Goal: Task Accomplishment & Management: Use online tool/utility

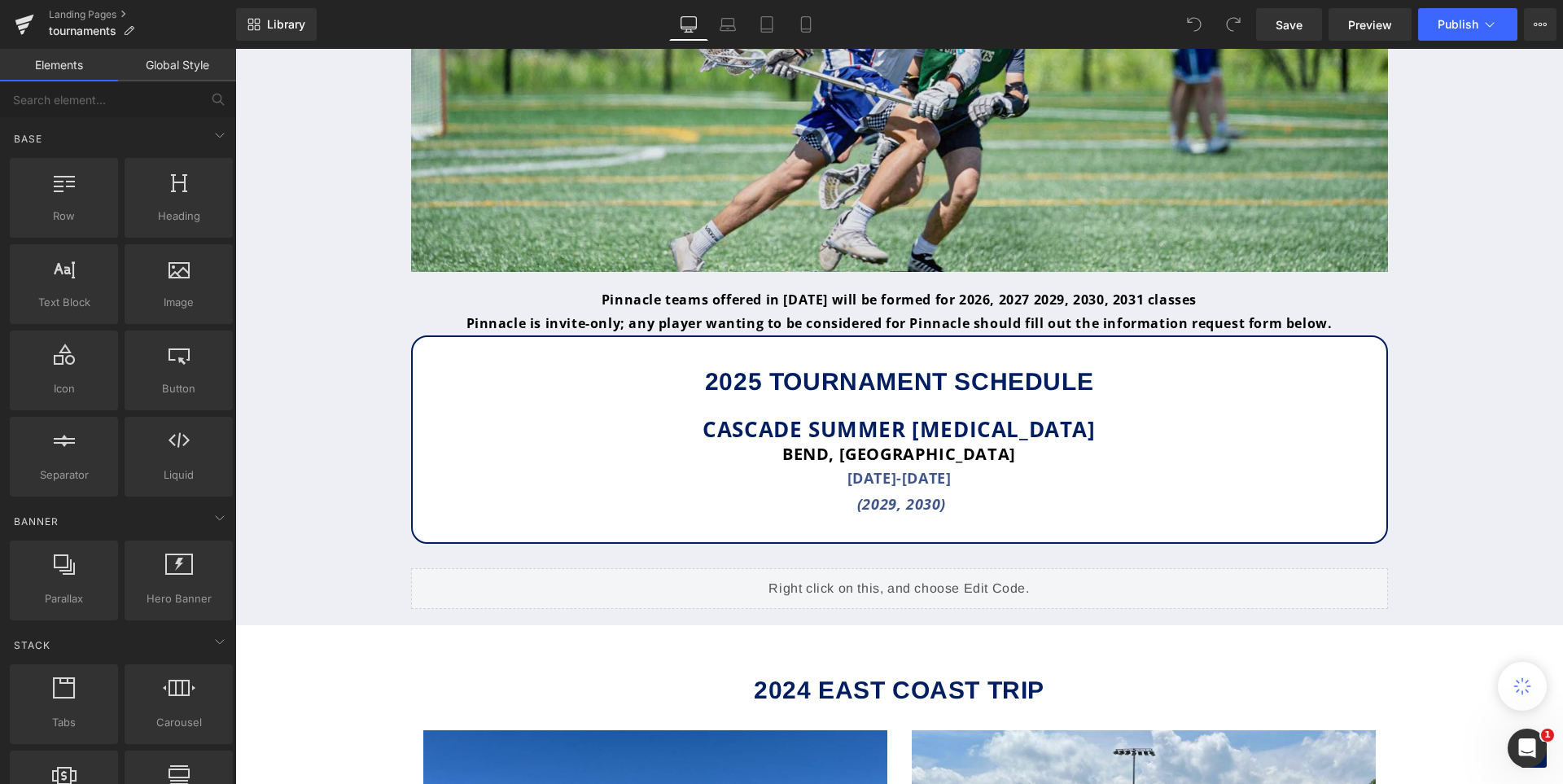
scroll to position [1210, 0]
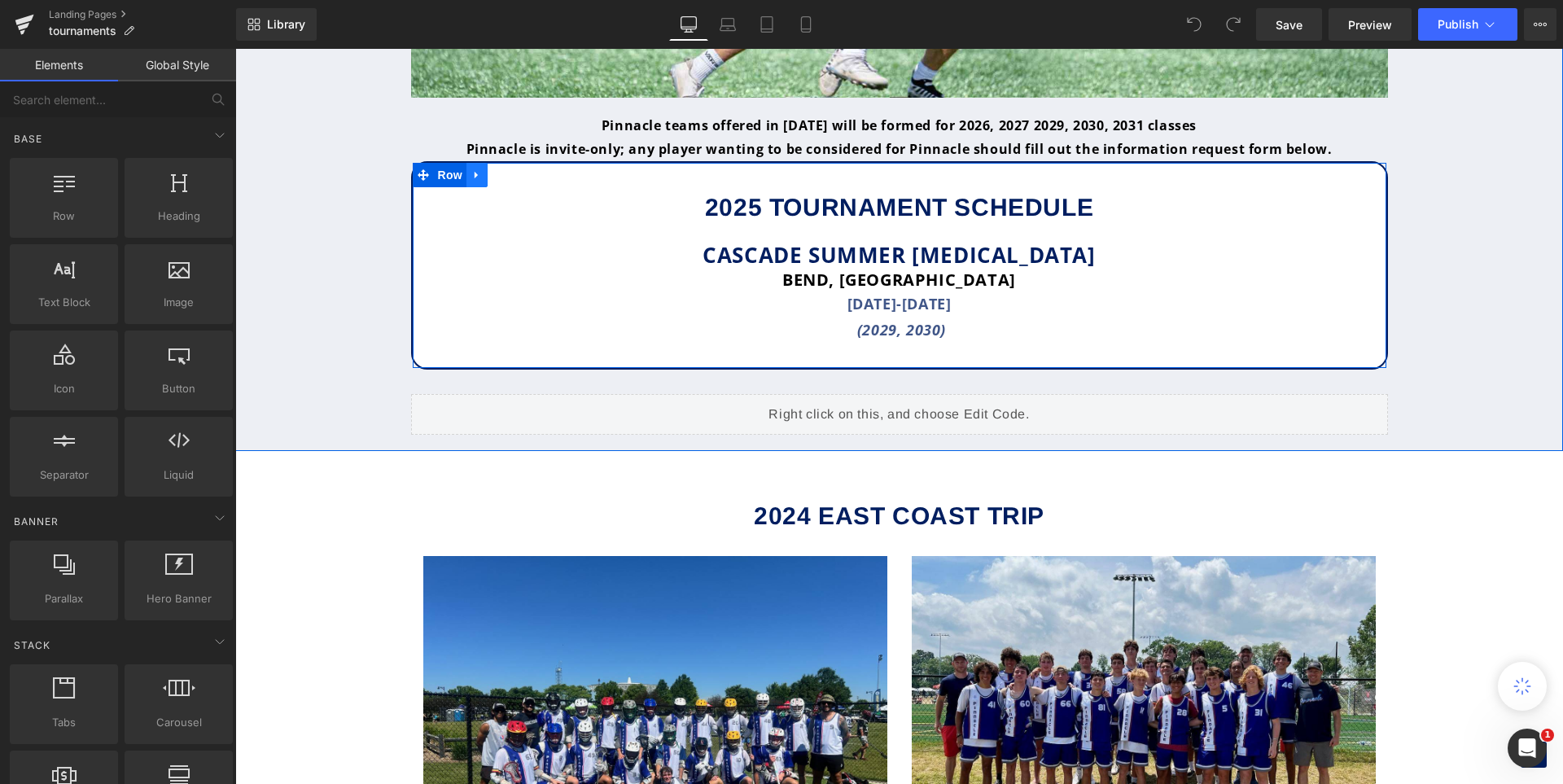
click at [471, 171] on icon at bounding box center [477, 174] width 11 height 12
click at [514, 175] on icon at bounding box center [520, 175] width 11 height 11
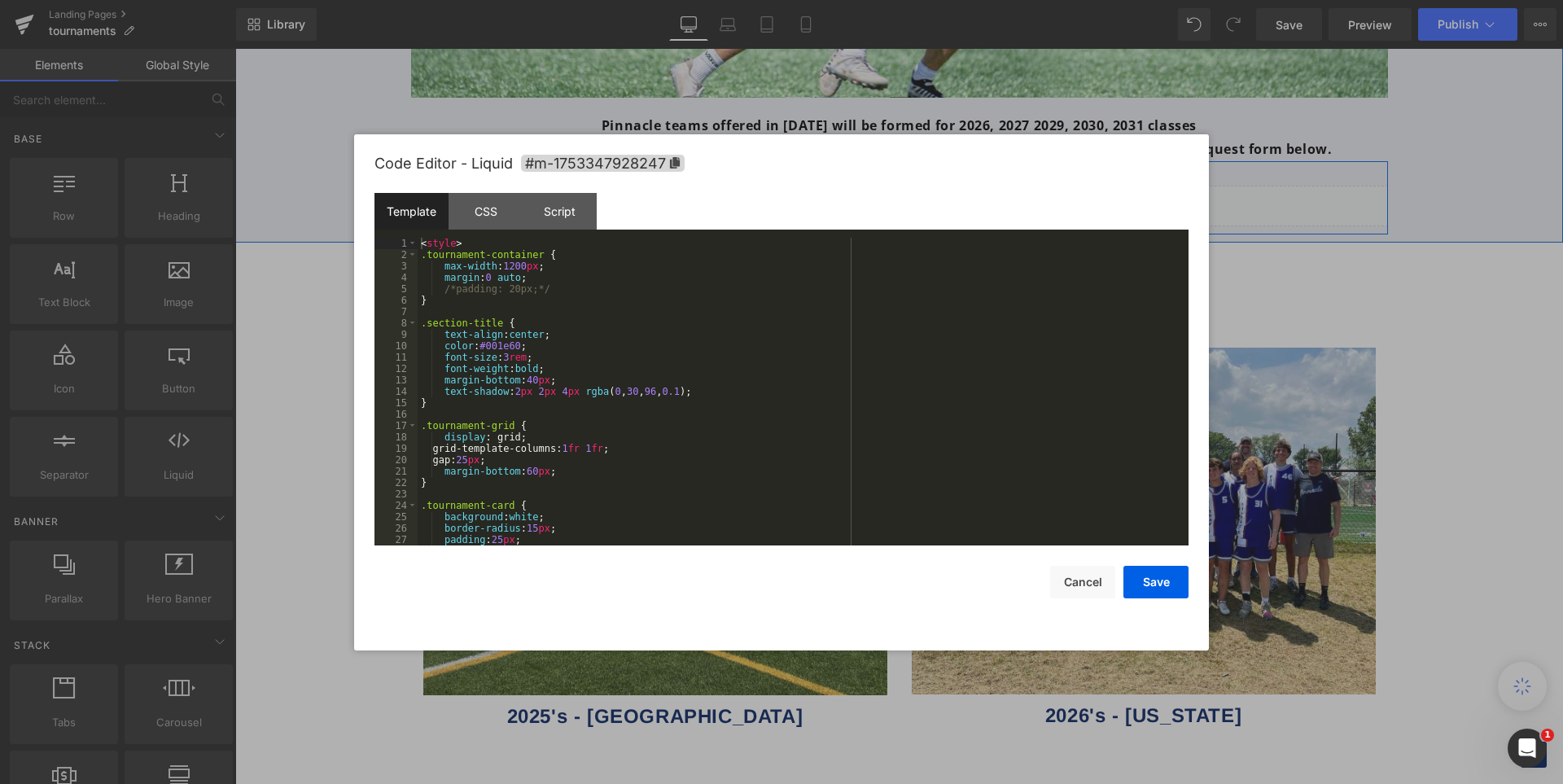
click at [916, 202] on div "Liquid" at bounding box center [899, 207] width 977 height 41
click at [467, 658] on div "< style > .tournament-container { max-width : 1200 px ; margin : 0 auto ; /*pad…" at bounding box center [459, 667] width 17 height 20
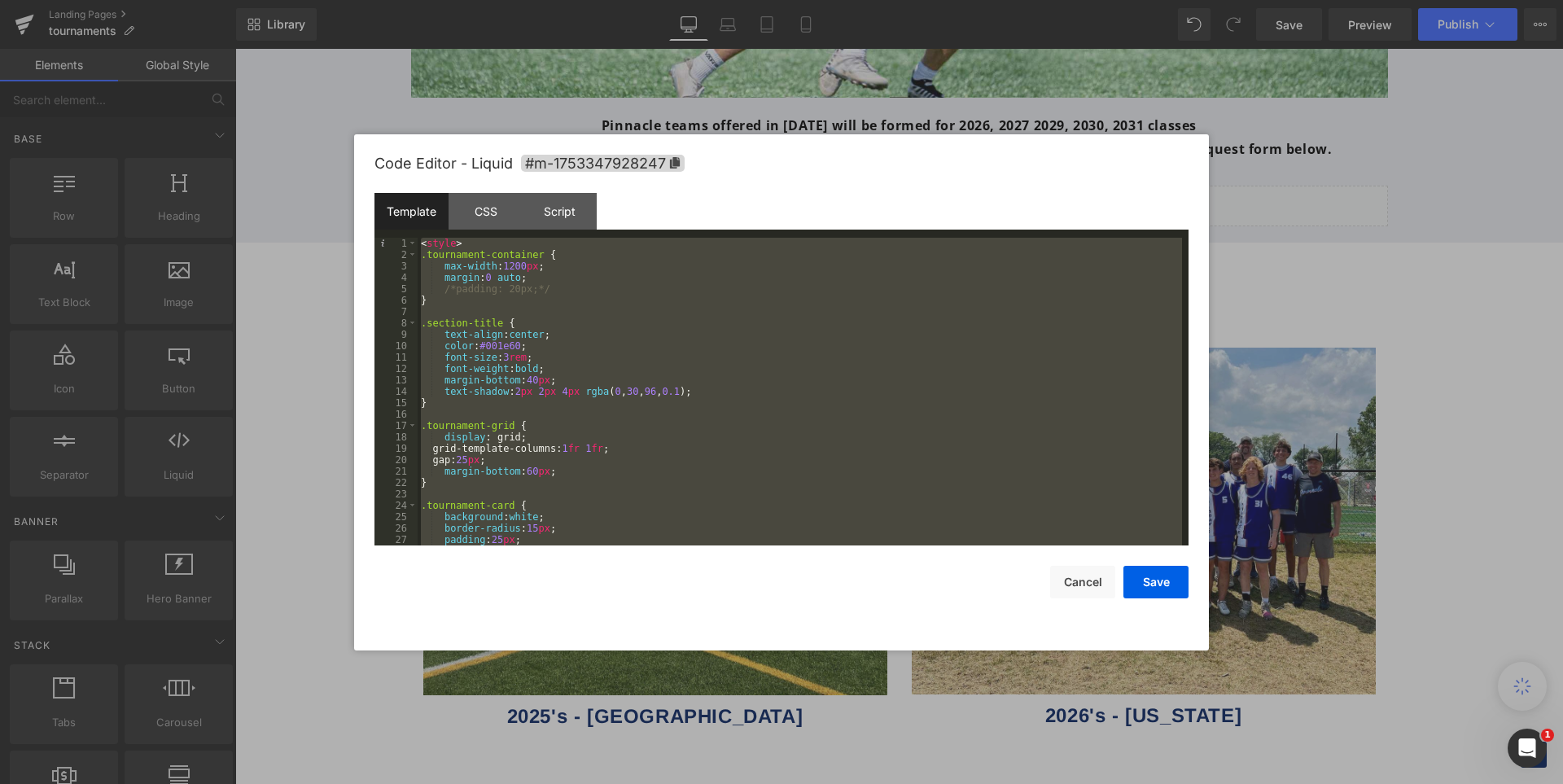
scroll to position [1402, 0]
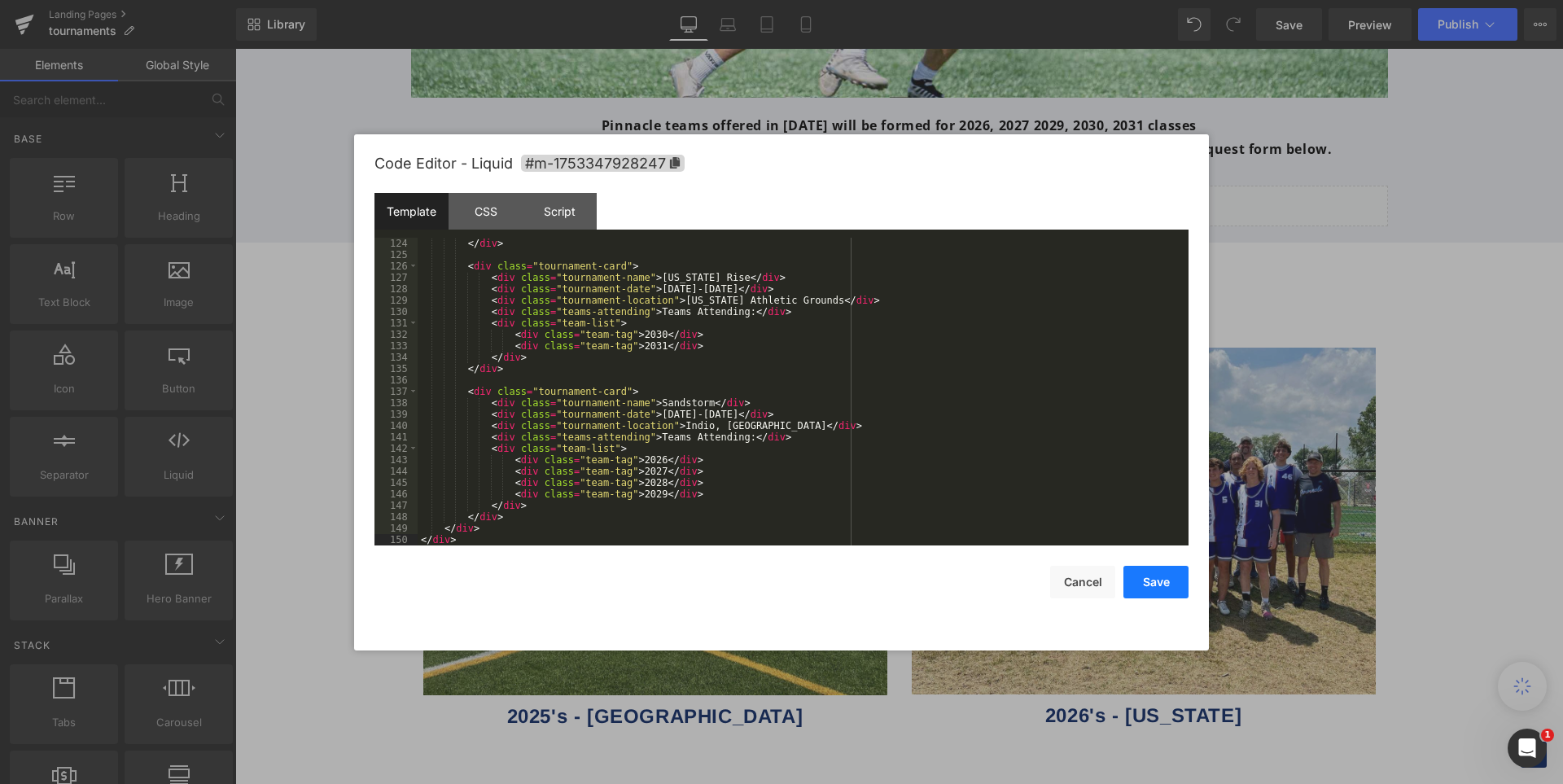
click at [0, 0] on button "Save" at bounding box center [0, 0] width 0 height 0
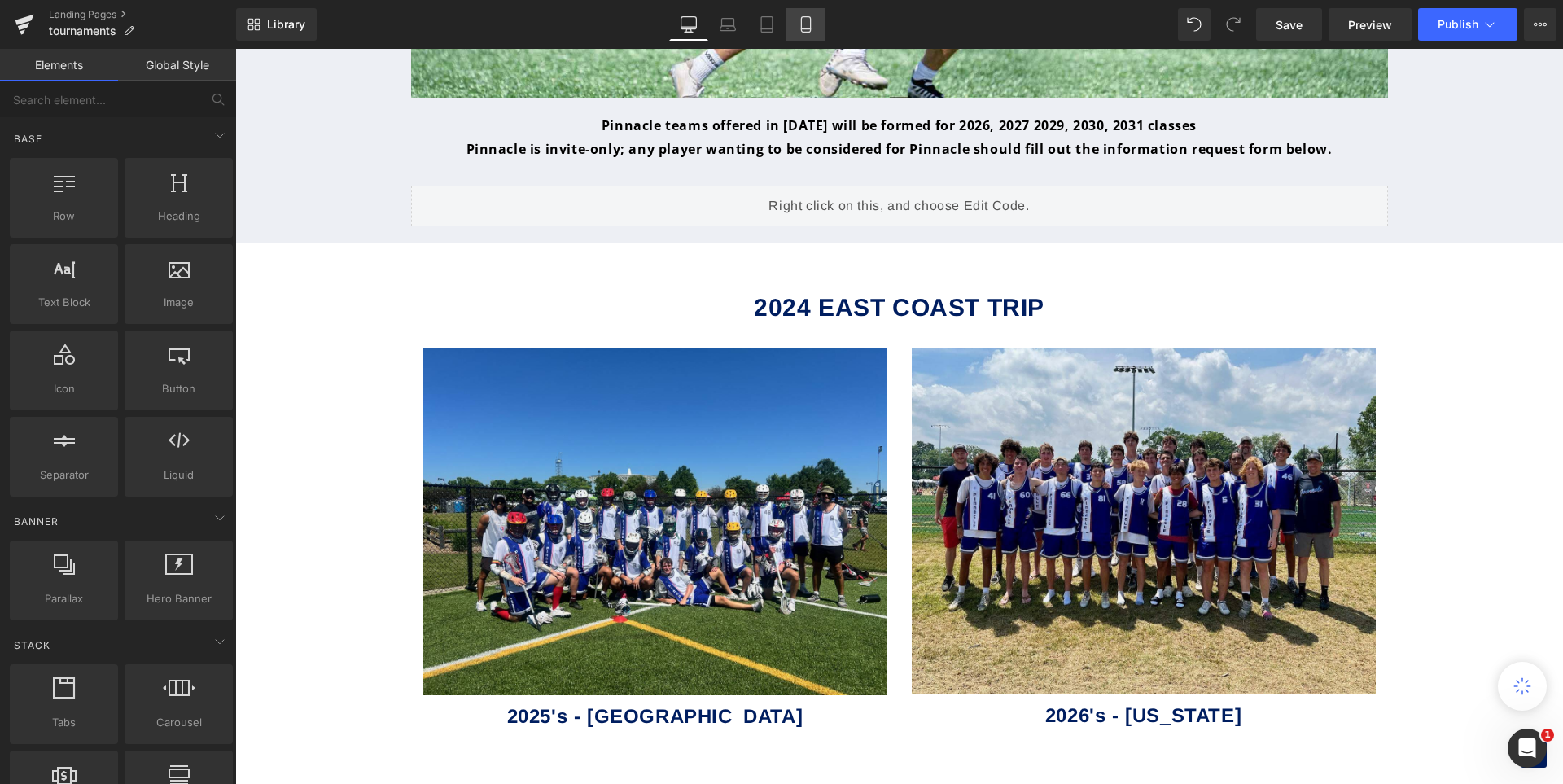
click at [797, 30] on link "Mobile" at bounding box center [806, 24] width 39 height 33
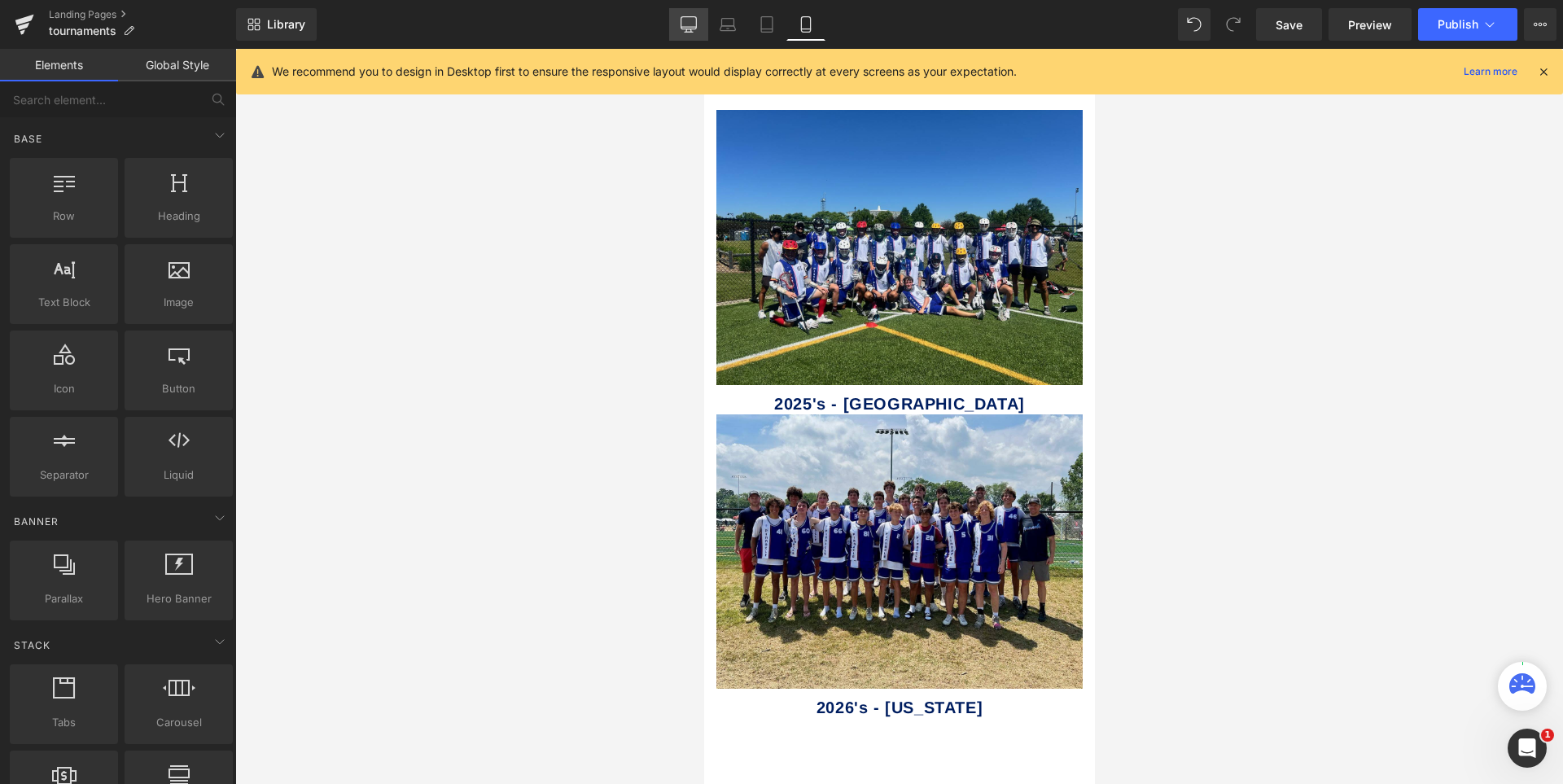
click at [695, 19] on icon at bounding box center [688, 23] width 16 height 16
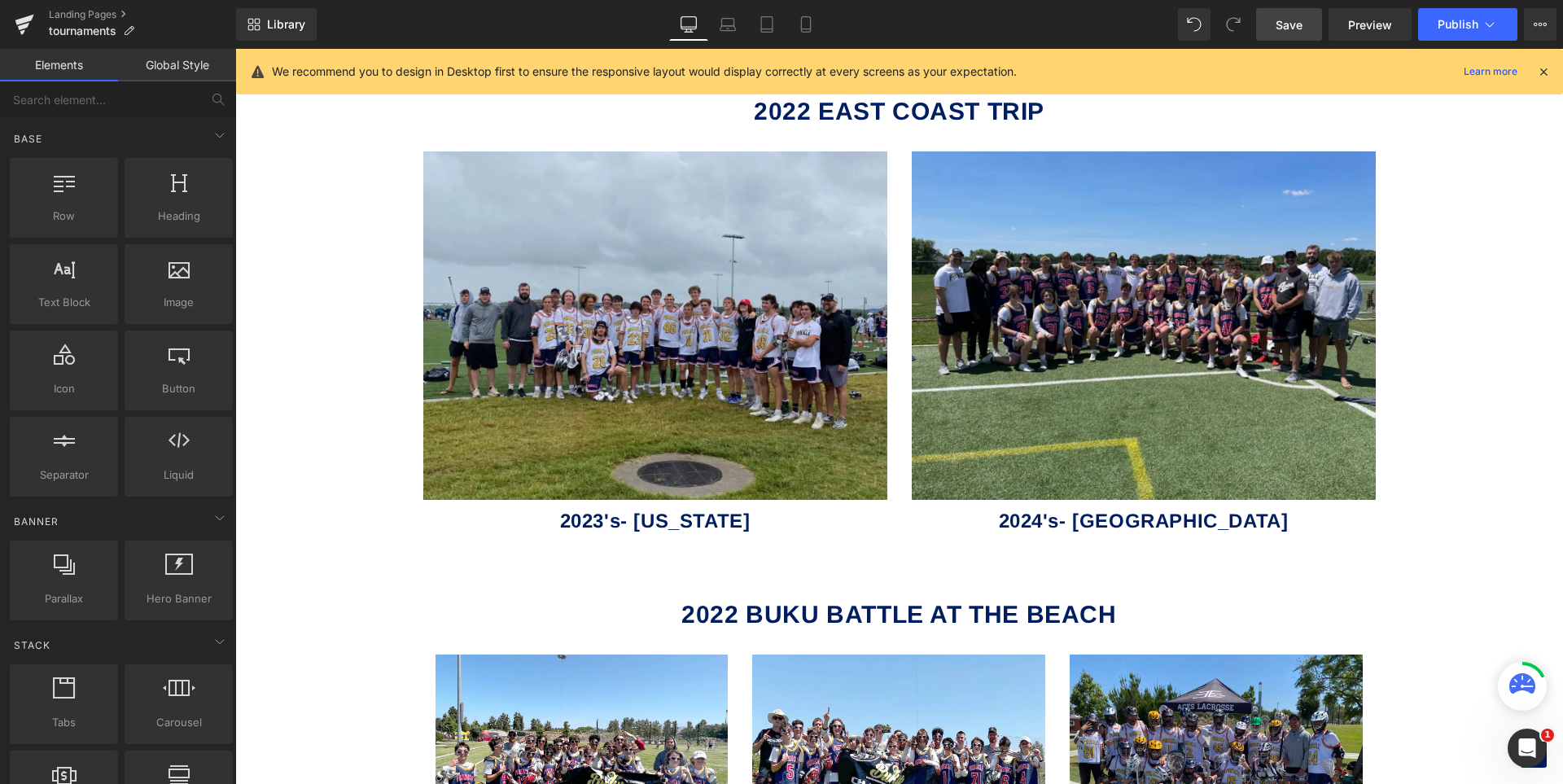
click at [1300, 28] on span "Save" at bounding box center [1289, 24] width 27 height 17
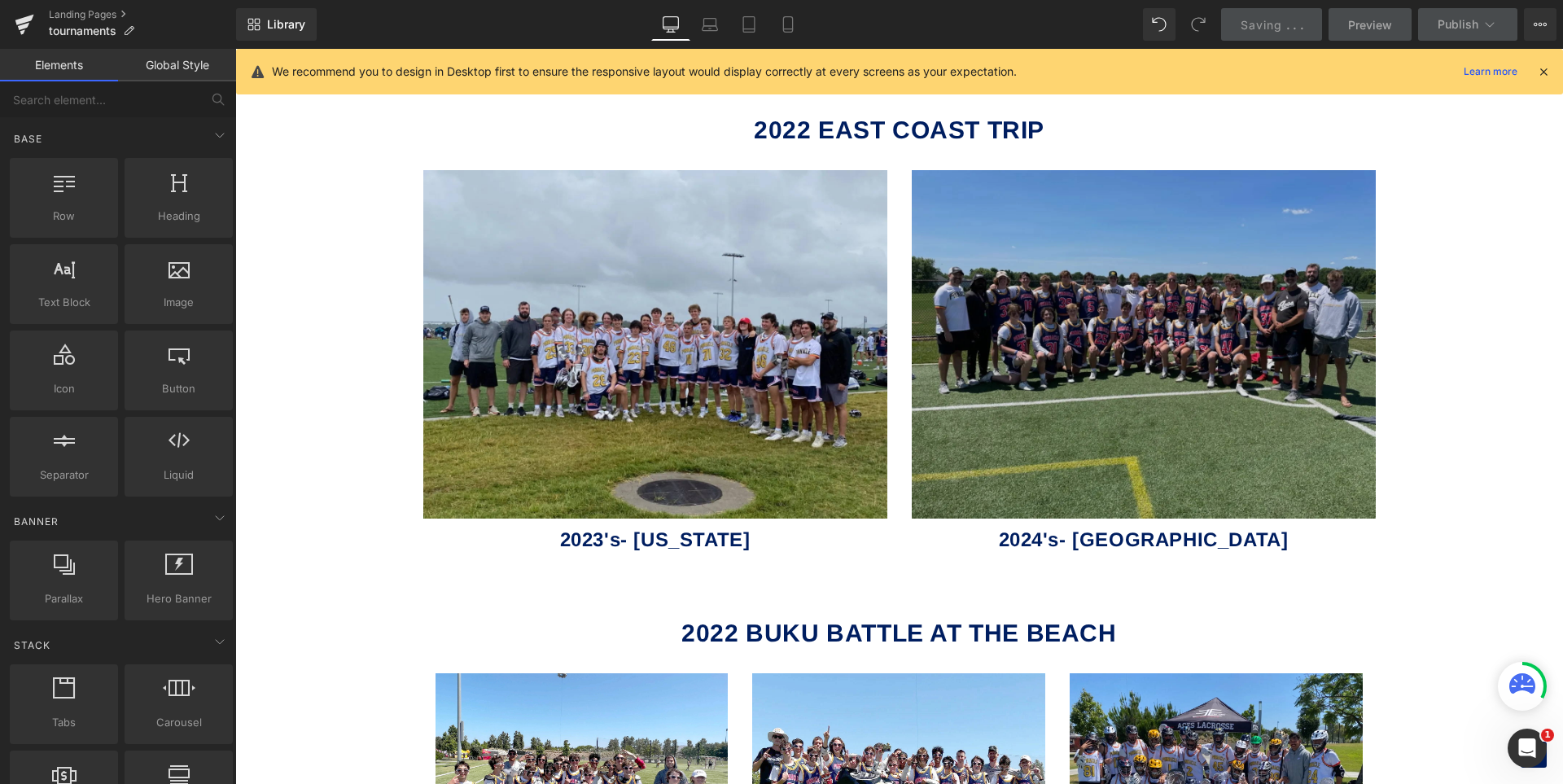
scroll to position [1583, 0]
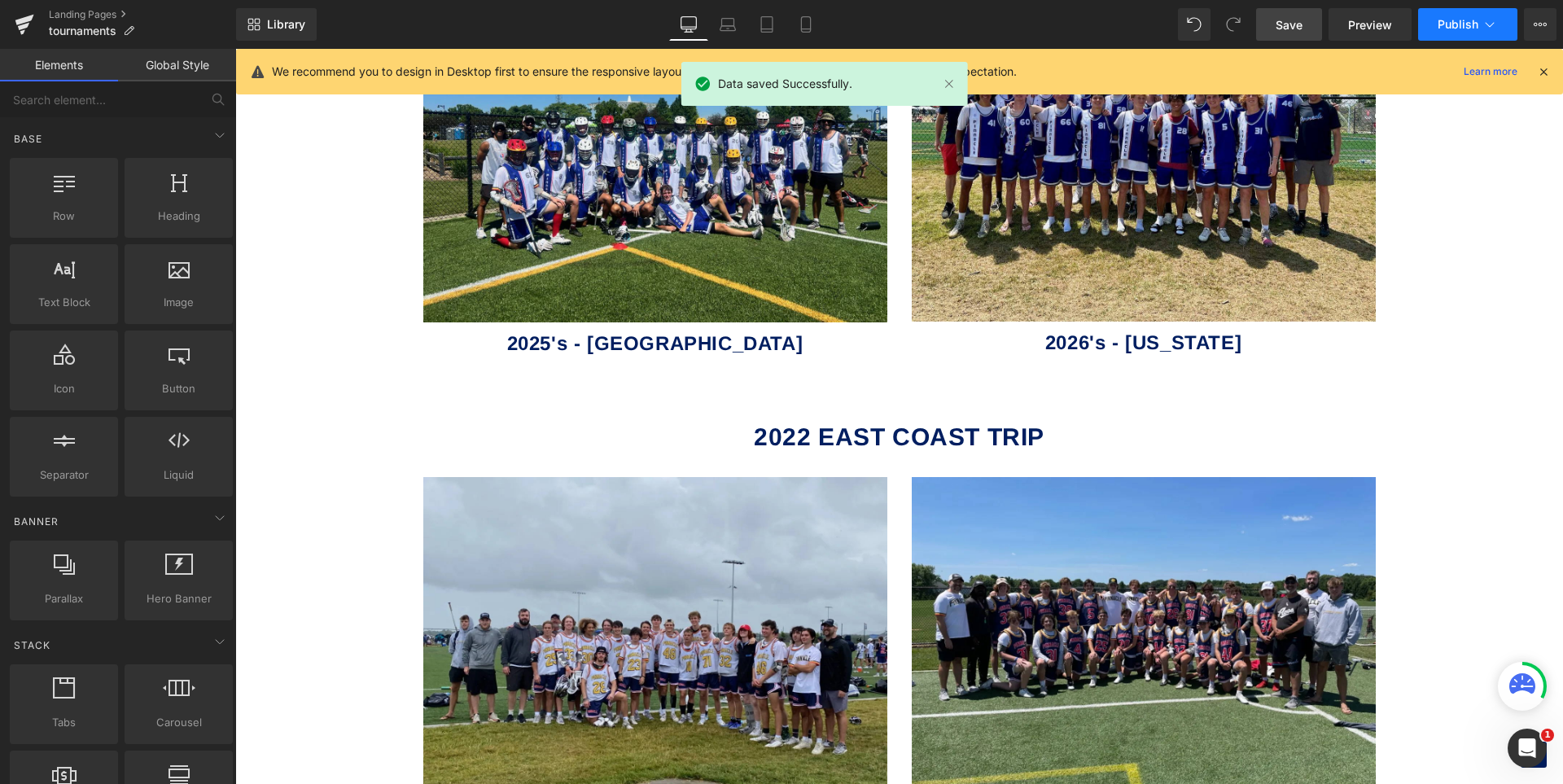
click at [1451, 26] on span "Publish" at bounding box center [1458, 24] width 41 height 13
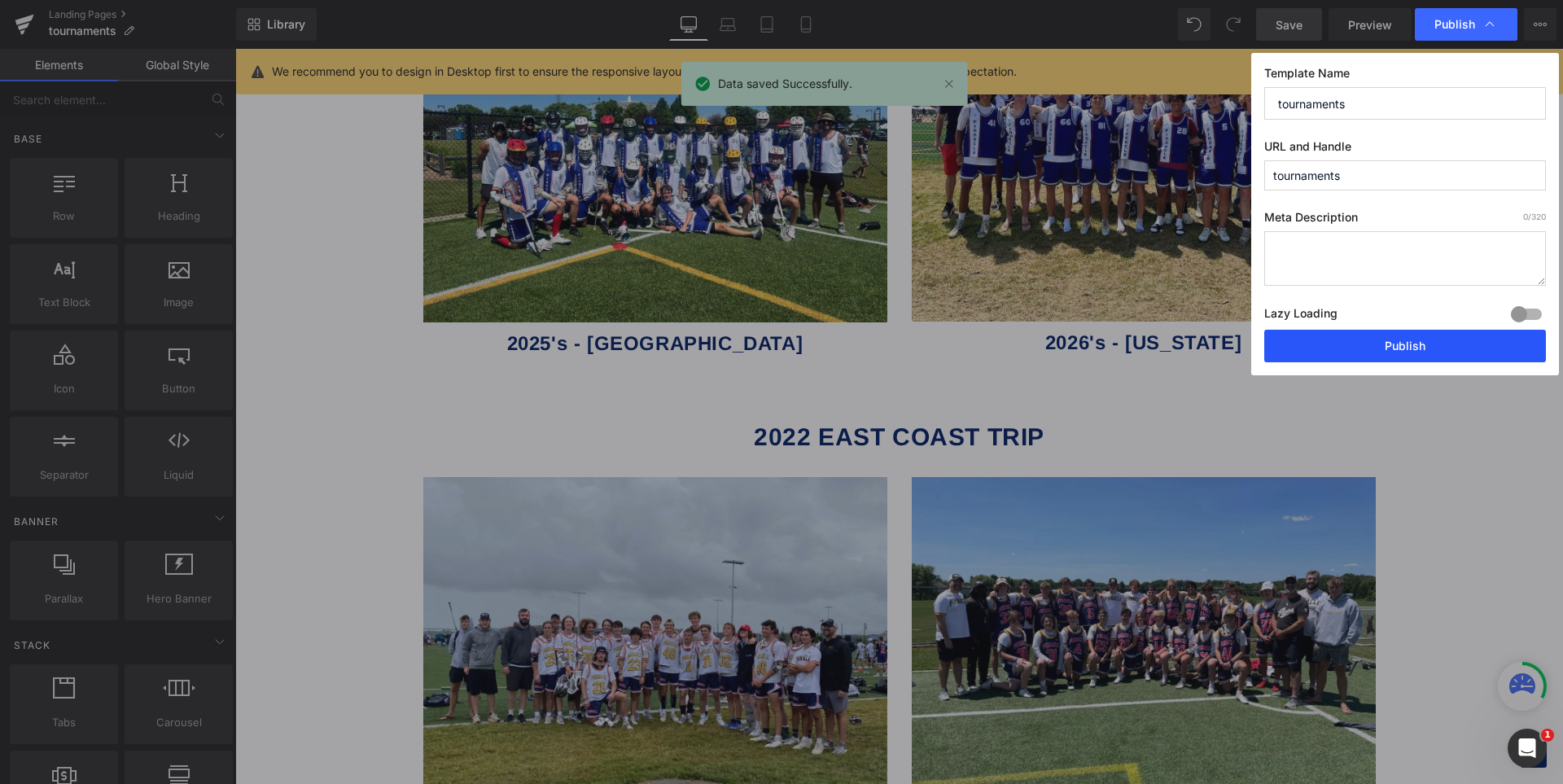
click at [1428, 352] on button "Publish" at bounding box center [1405, 346] width 281 height 33
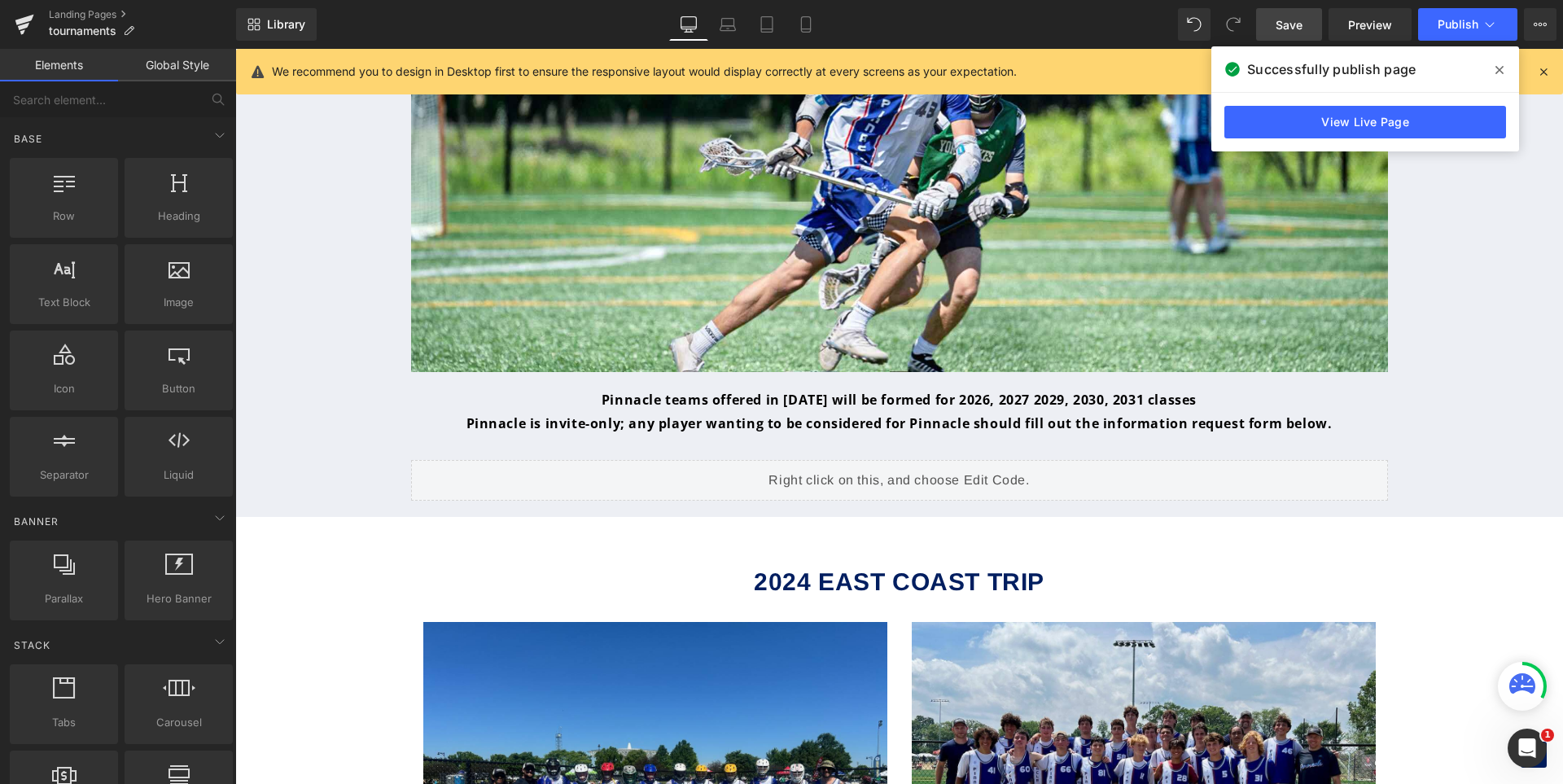
scroll to position [1013, 0]
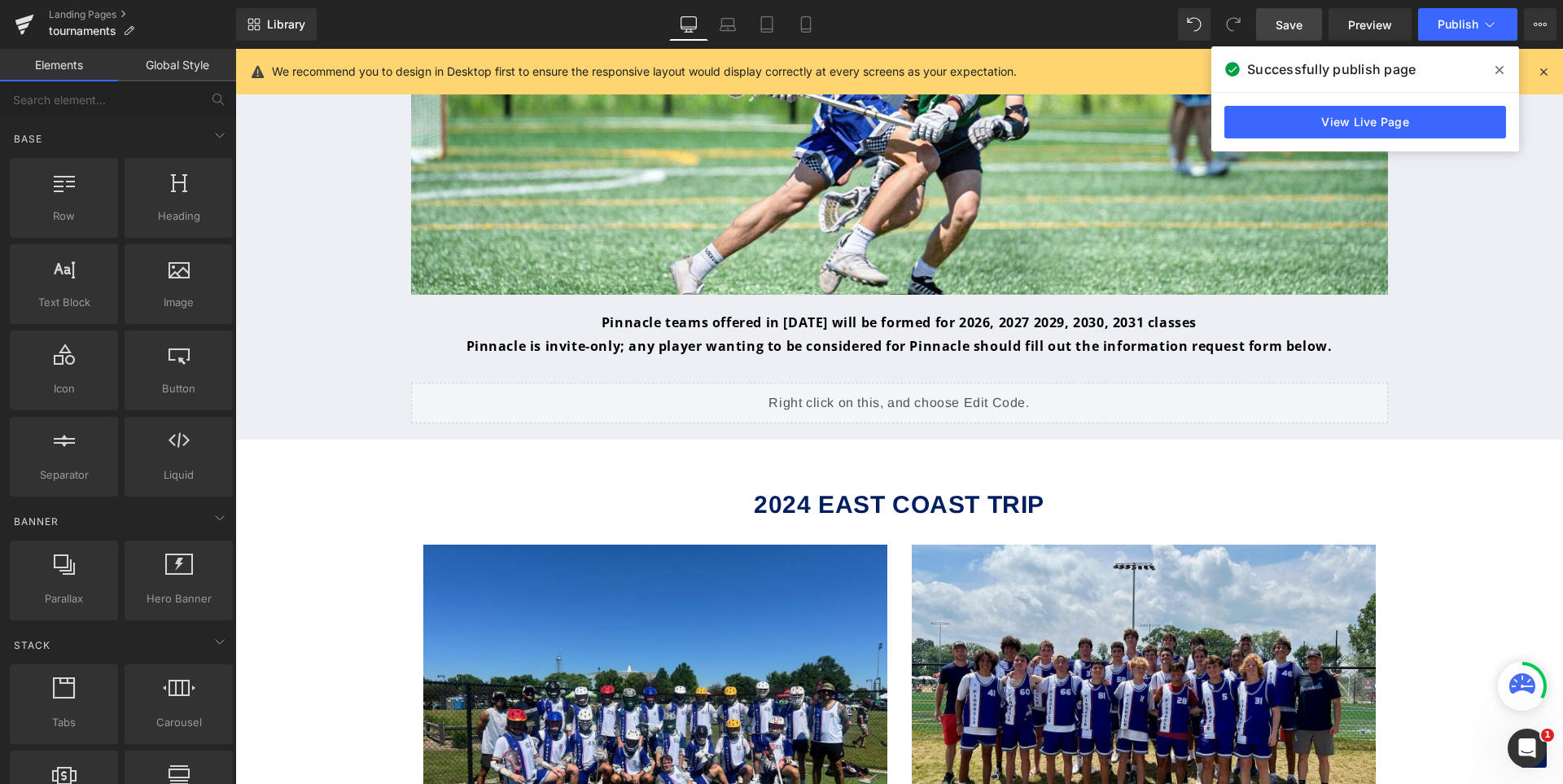
click at [905, 394] on div "Liquid" at bounding box center [899, 403] width 977 height 41
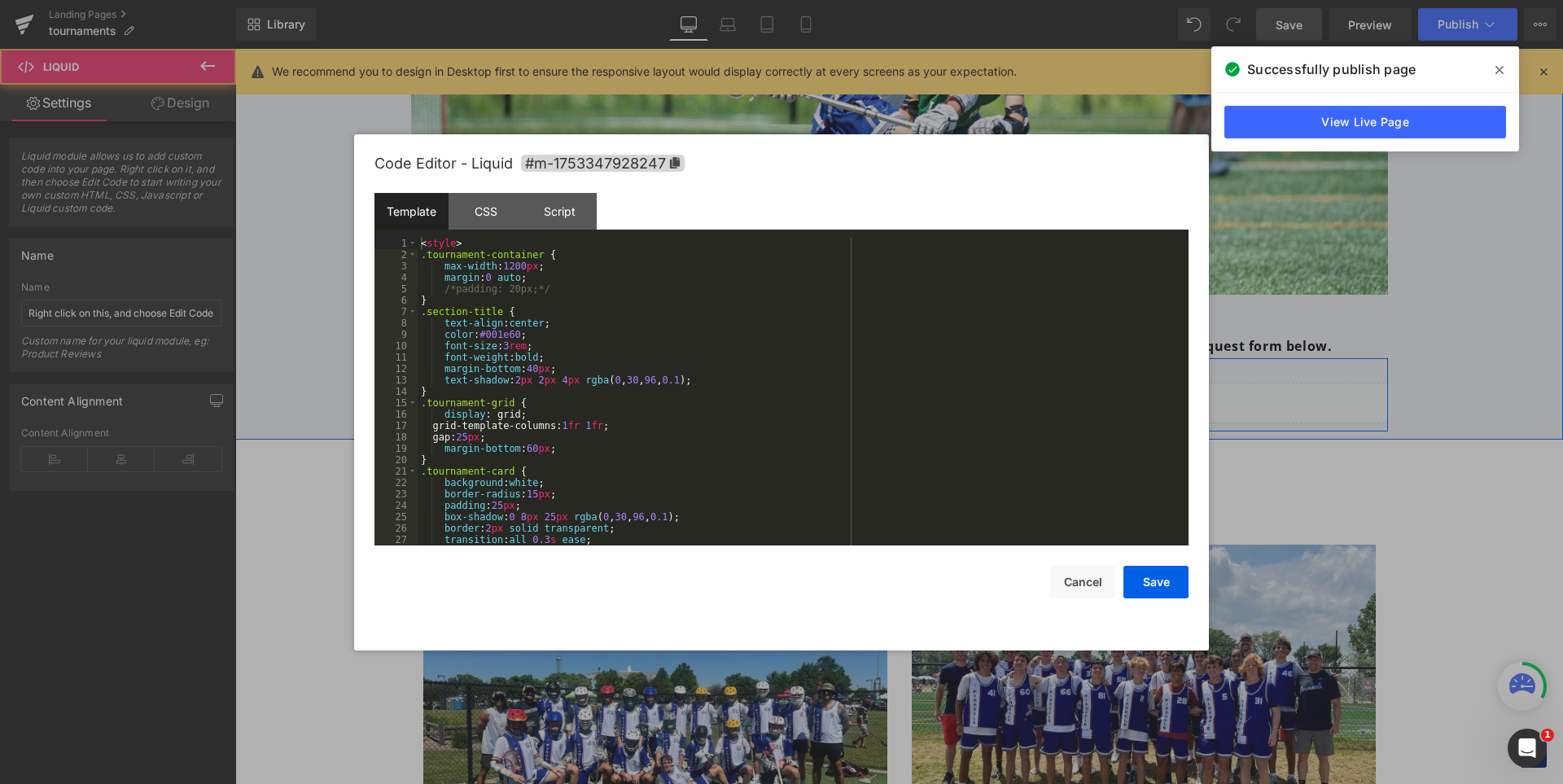
click at [914, 396] on div "Liquid" at bounding box center [899, 403] width 977 height 41
click at [914, 396] on div "< style > .tournament-container { max-width : 1200 px ; margin : 0 auto ; /*pad…" at bounding box center [800, 403] width 765 height 331
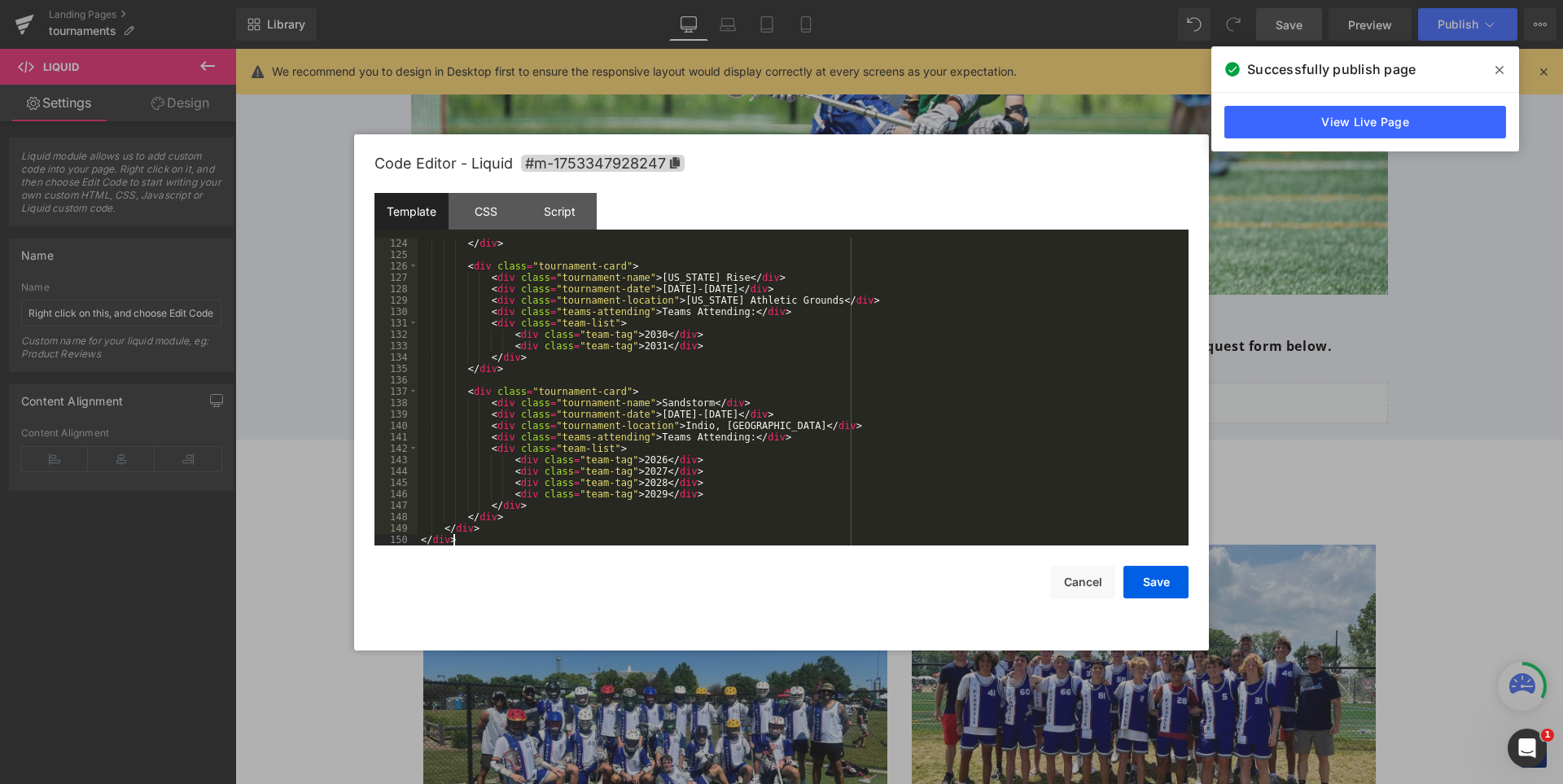
scroll to position [1402, 0]
click at [1150, 582] on button "Save" at bounding box center [1156, 581] width 65 height 33
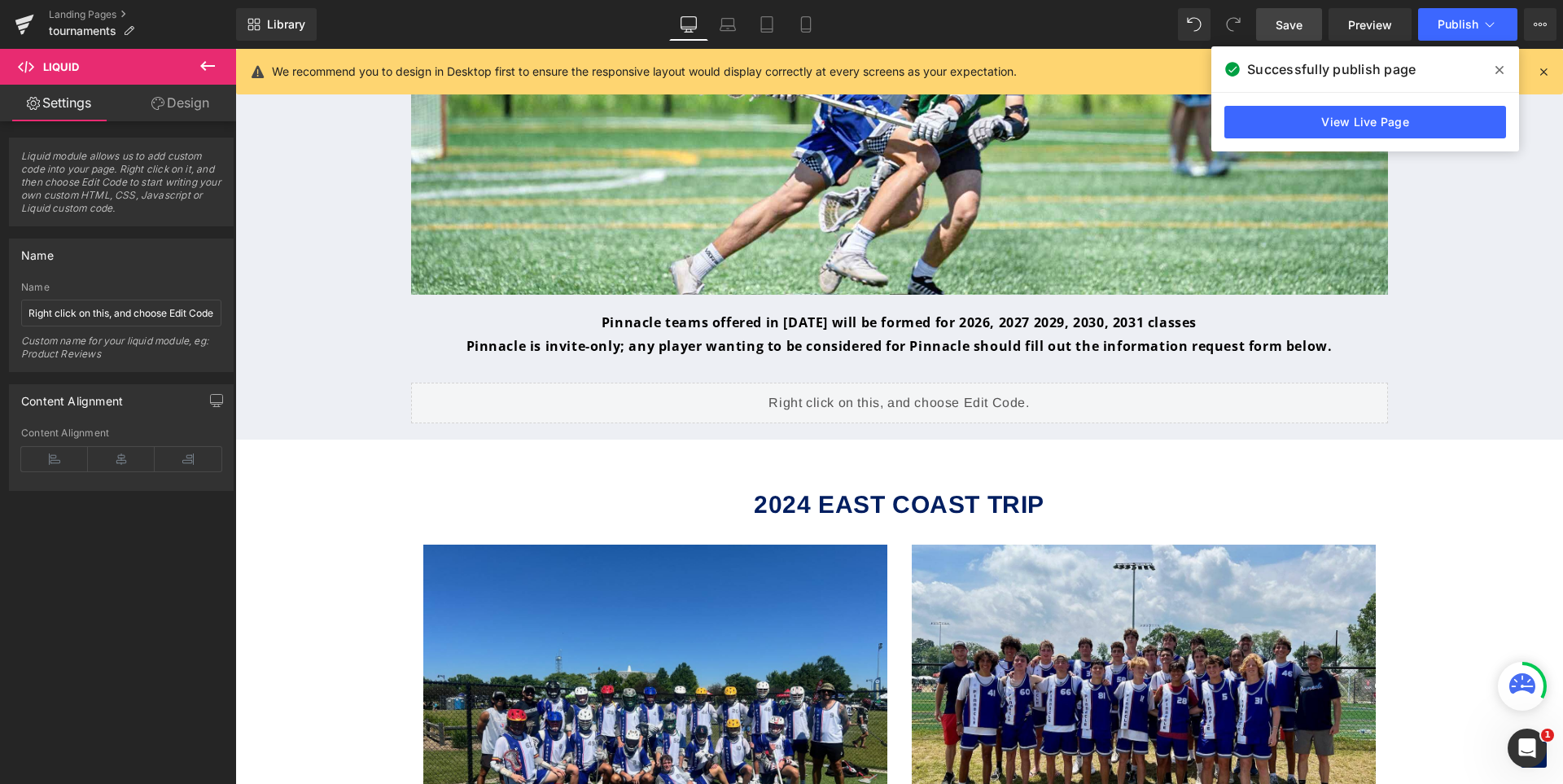
click at [1290, 26] on span "Save" at bounding box center [1289, 24] width 27 height 17
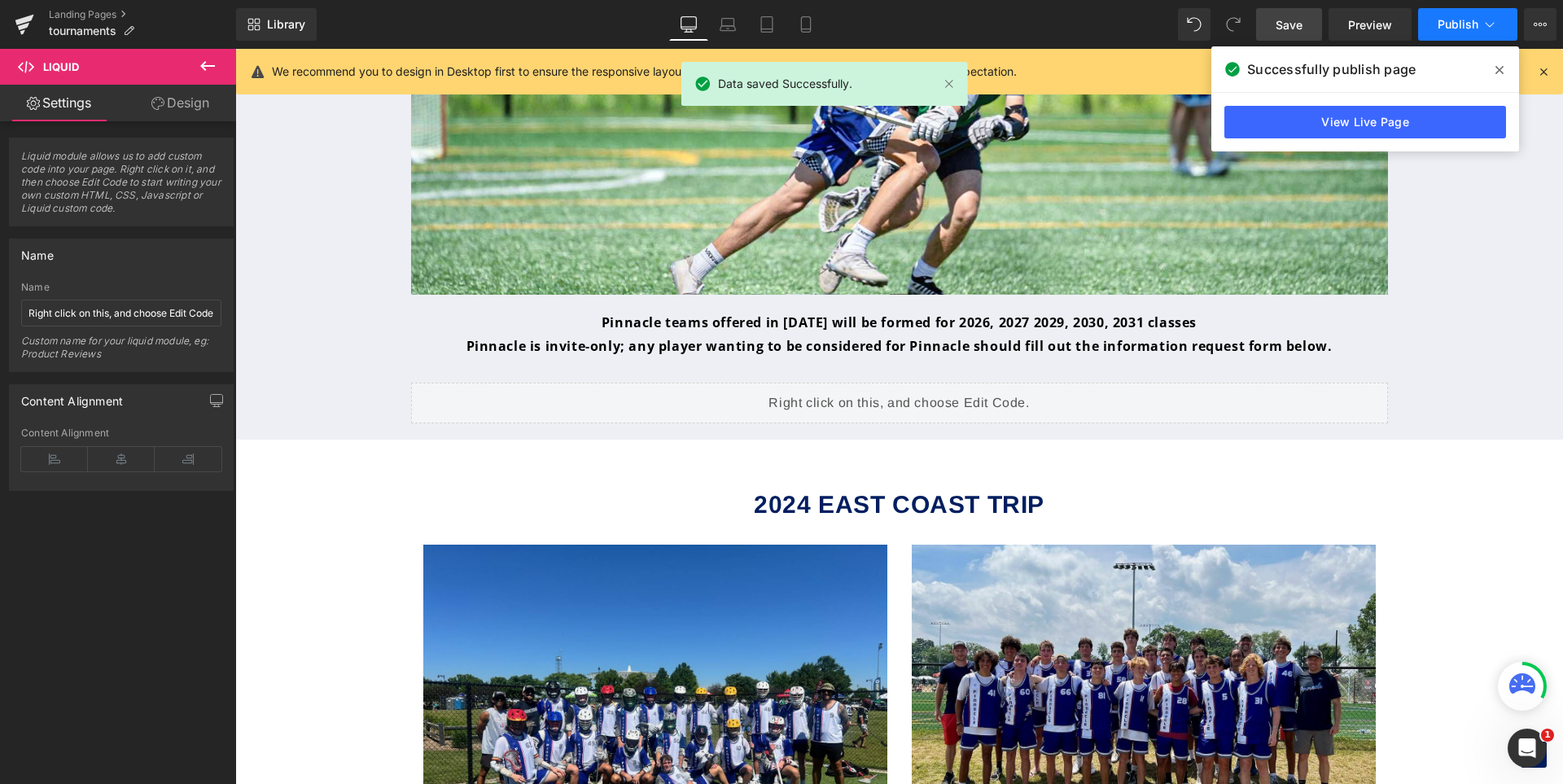
click at [1460, 22] on span "Publish" at bounding box center [1458, 24] width 41 height 13
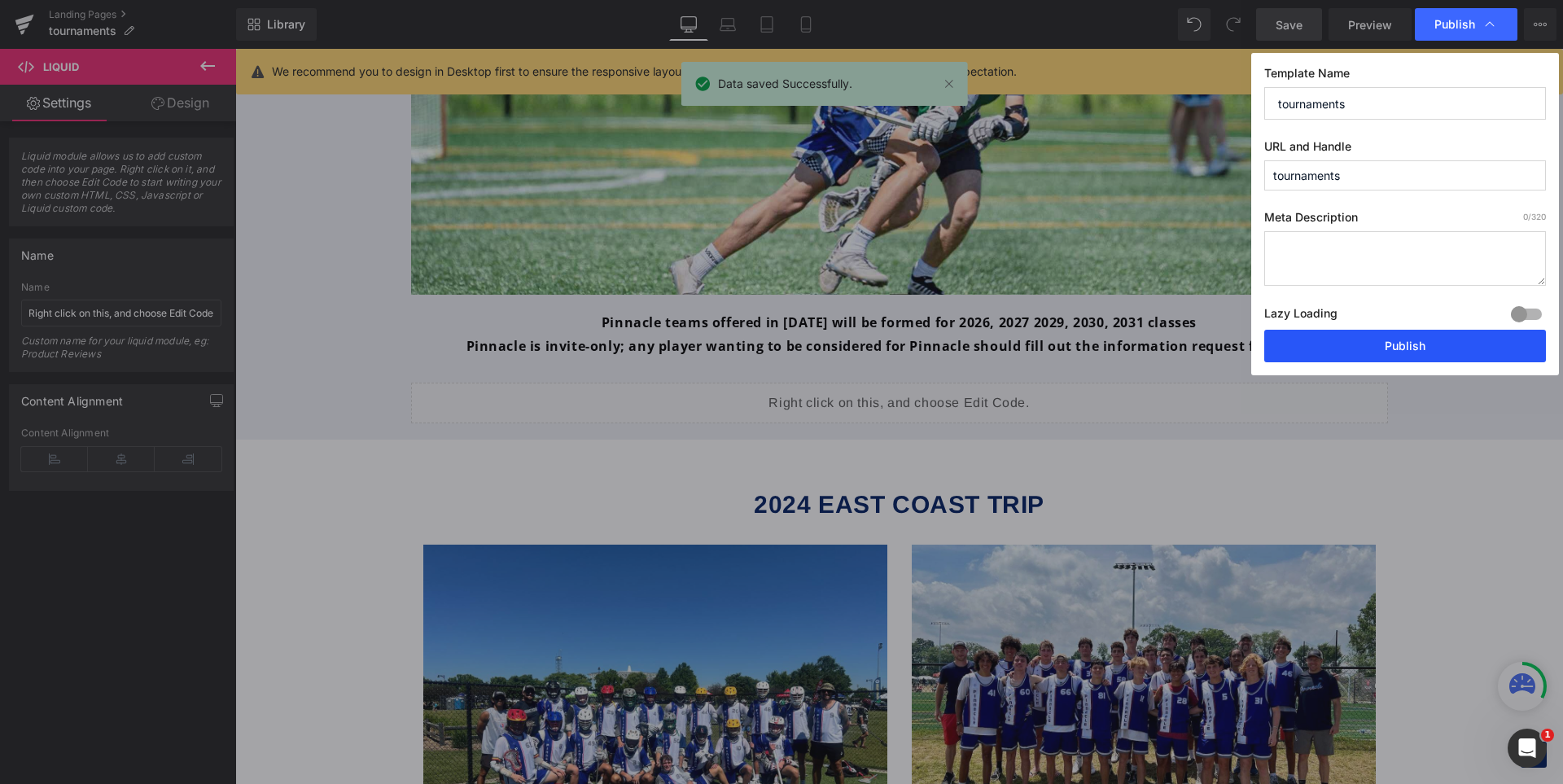
drag, startPoint x: 1422, startPoint y: 344, endPoint x: 924, endPoint y: 53, distance: 576.8
click at [1422, 344] on button "Publish" at bounding box center [1405, 346] width 281 height 33
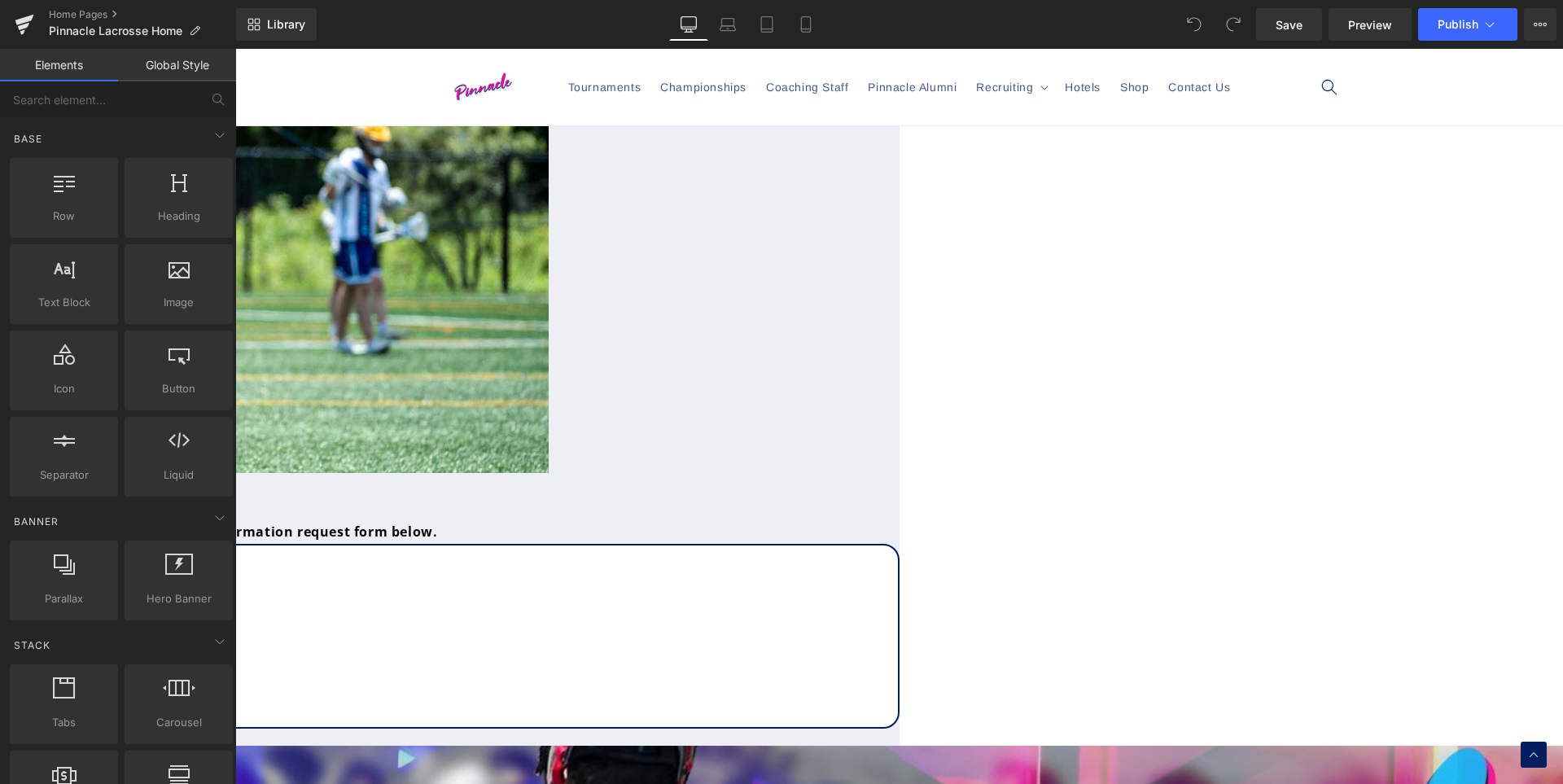
scroll to position [1454, 0]
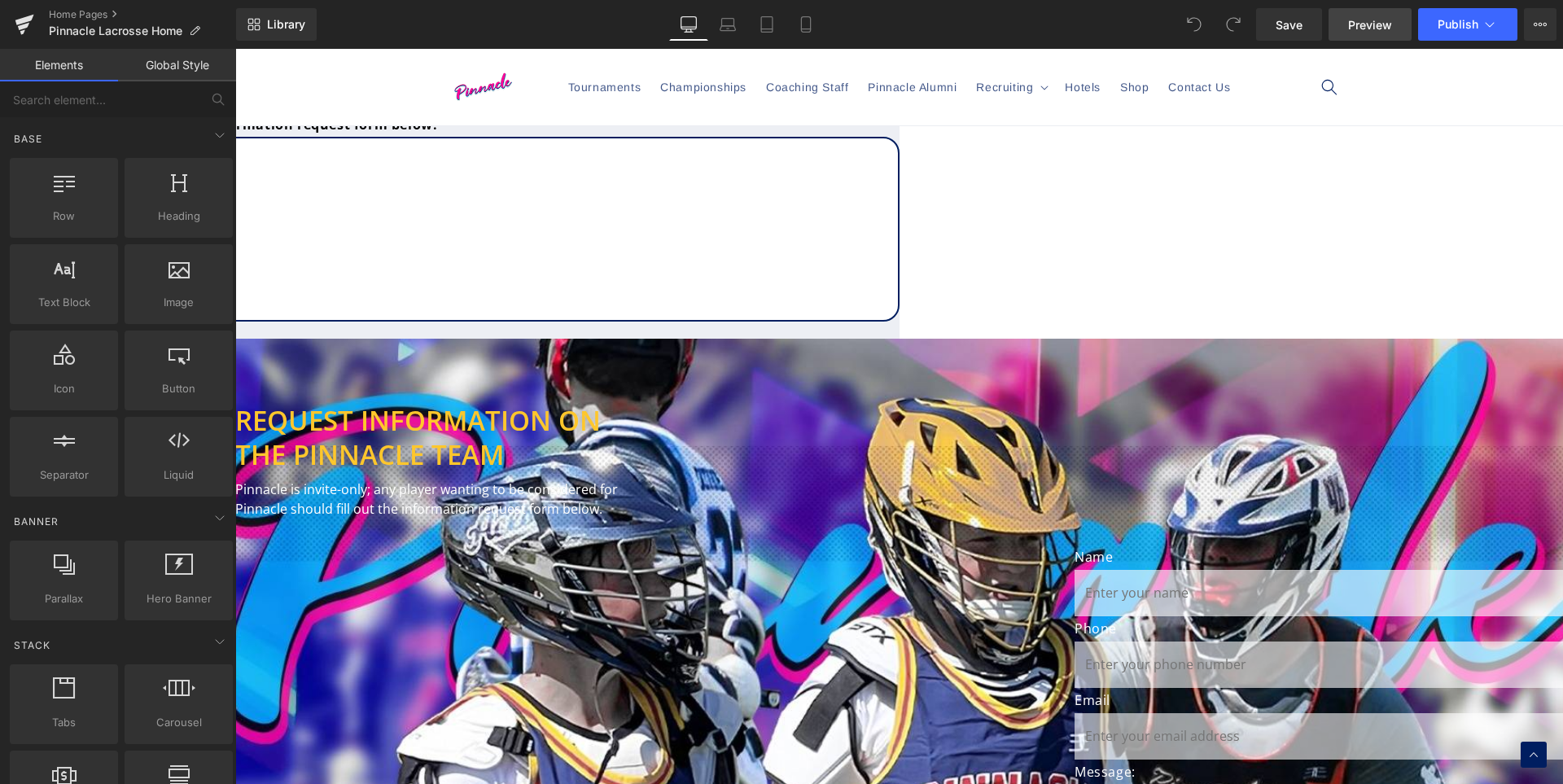
click at [1381, 26] on span "Preview" at bounding box center [1369, 24] width 44 height 17
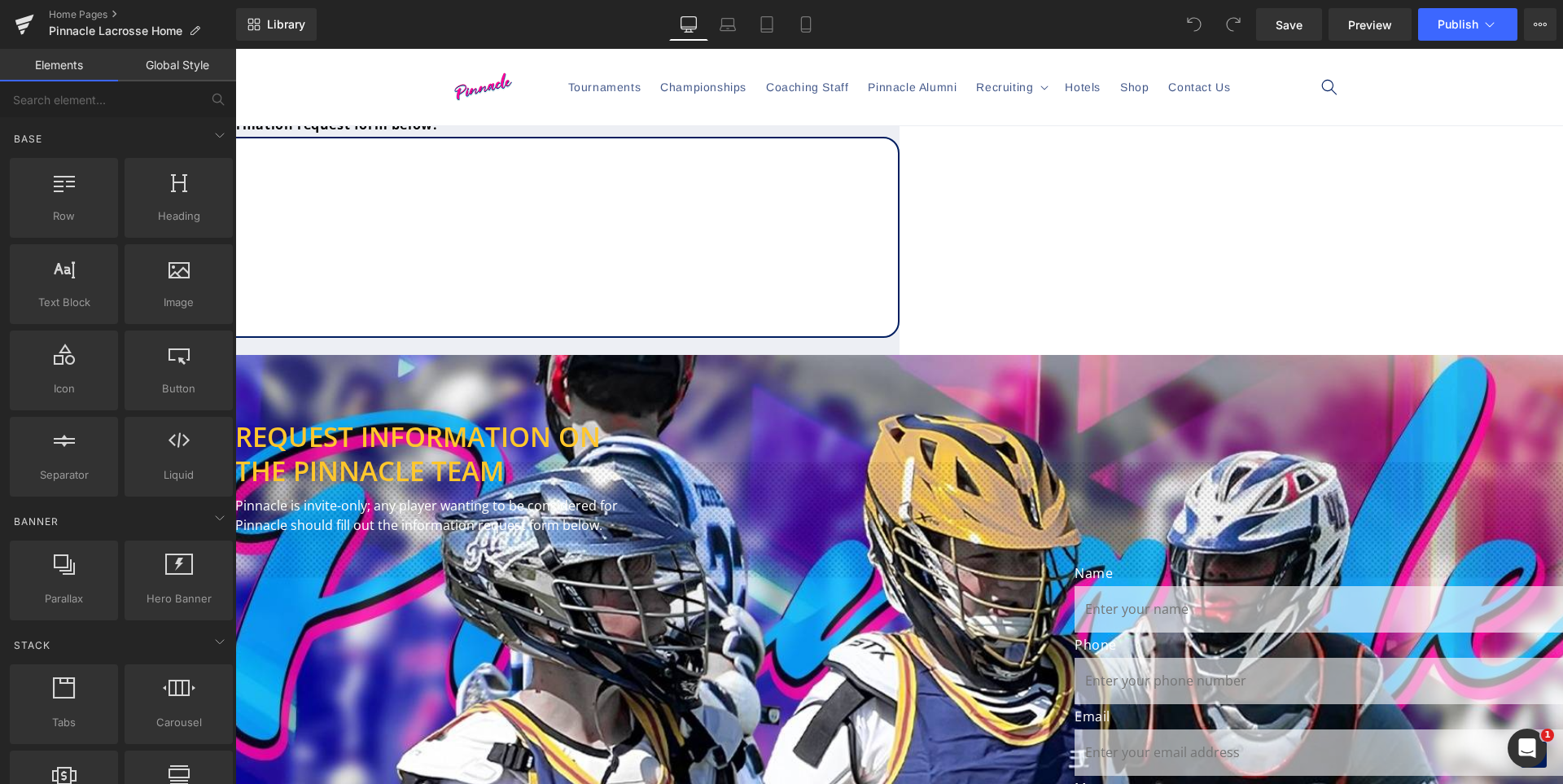
click at [236, 49] on icon at bounding box center [236, 49] width 0 height 0
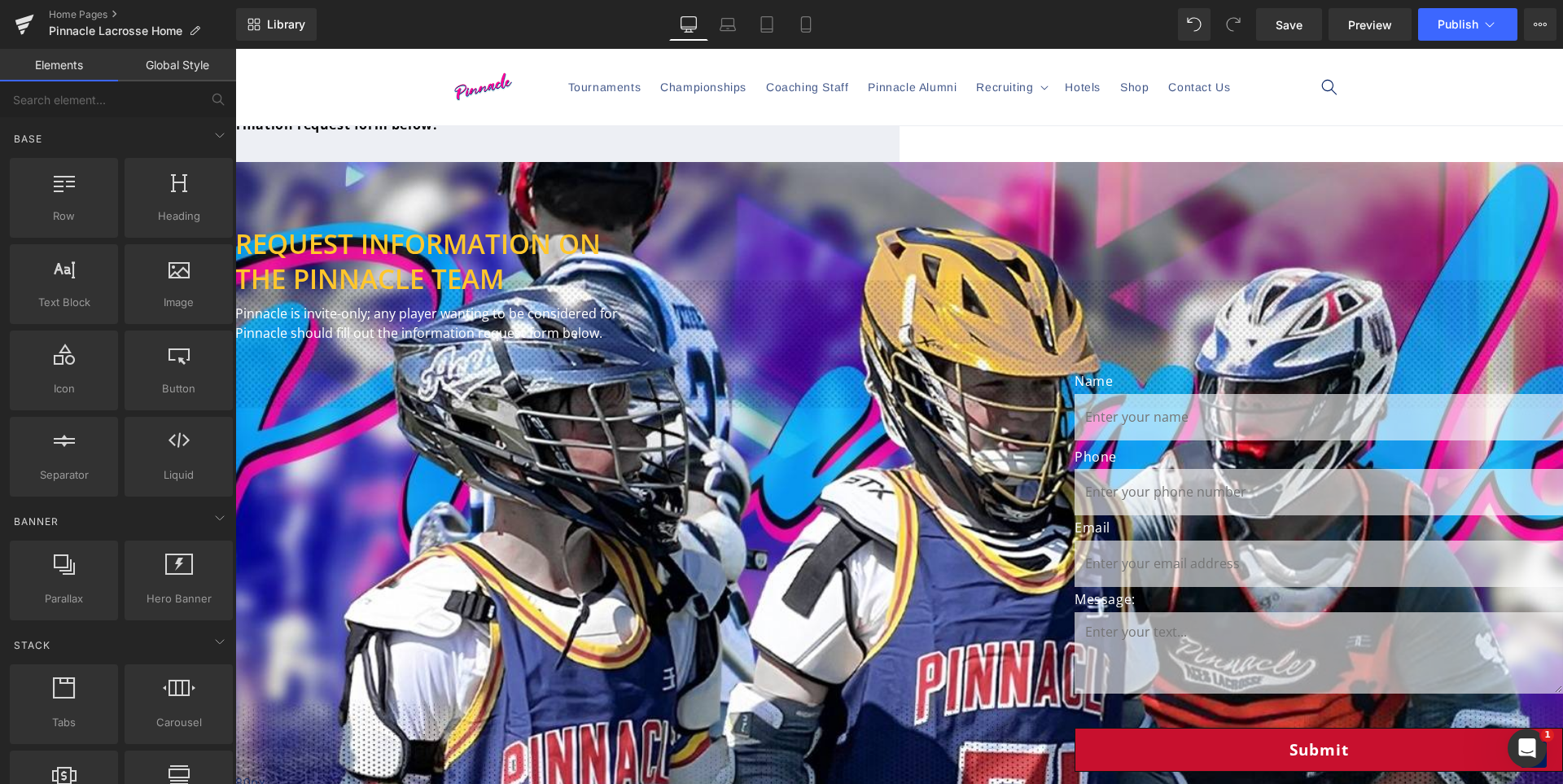
click at [549, 136] on div "Liquid" at bounding box center [60, 136] width 977 height 0
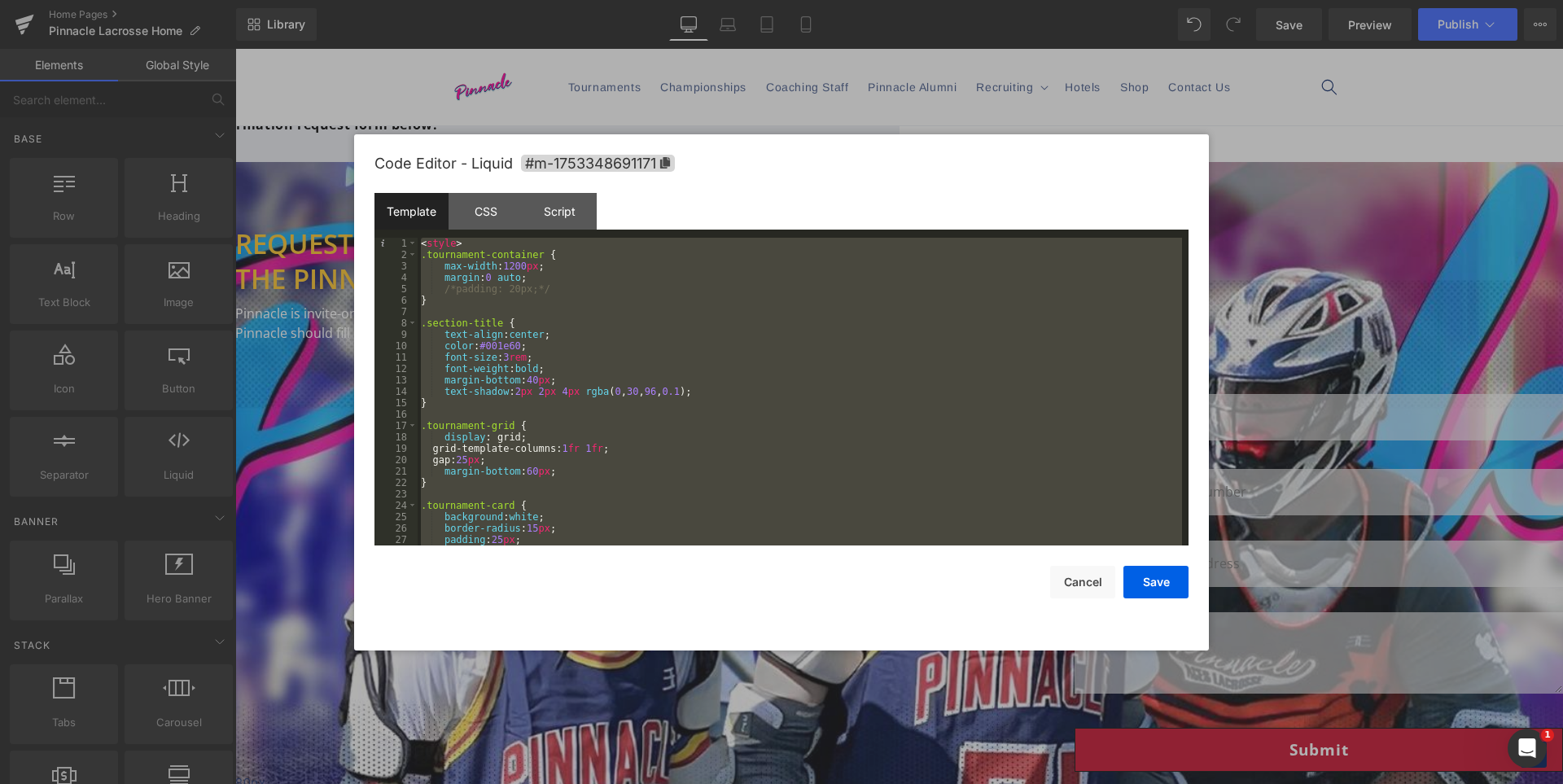
click at [878, 399] on div "< style > .tournament-container { max-width : 1200 px ; margin : 0 auto ; /*pad…" at bounding box center [800, 391] width 765 height 307
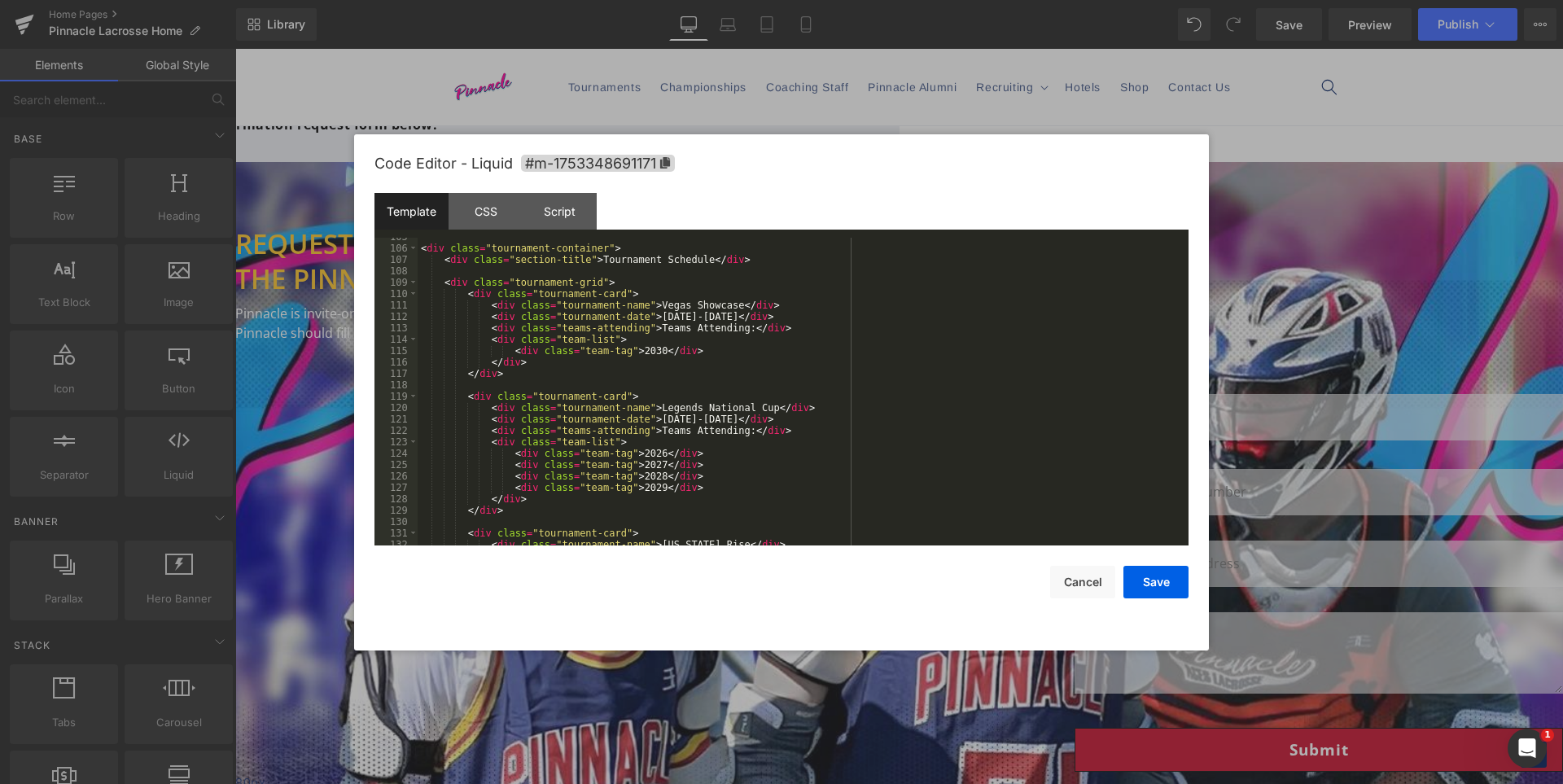
scroll to position [1435, 0]
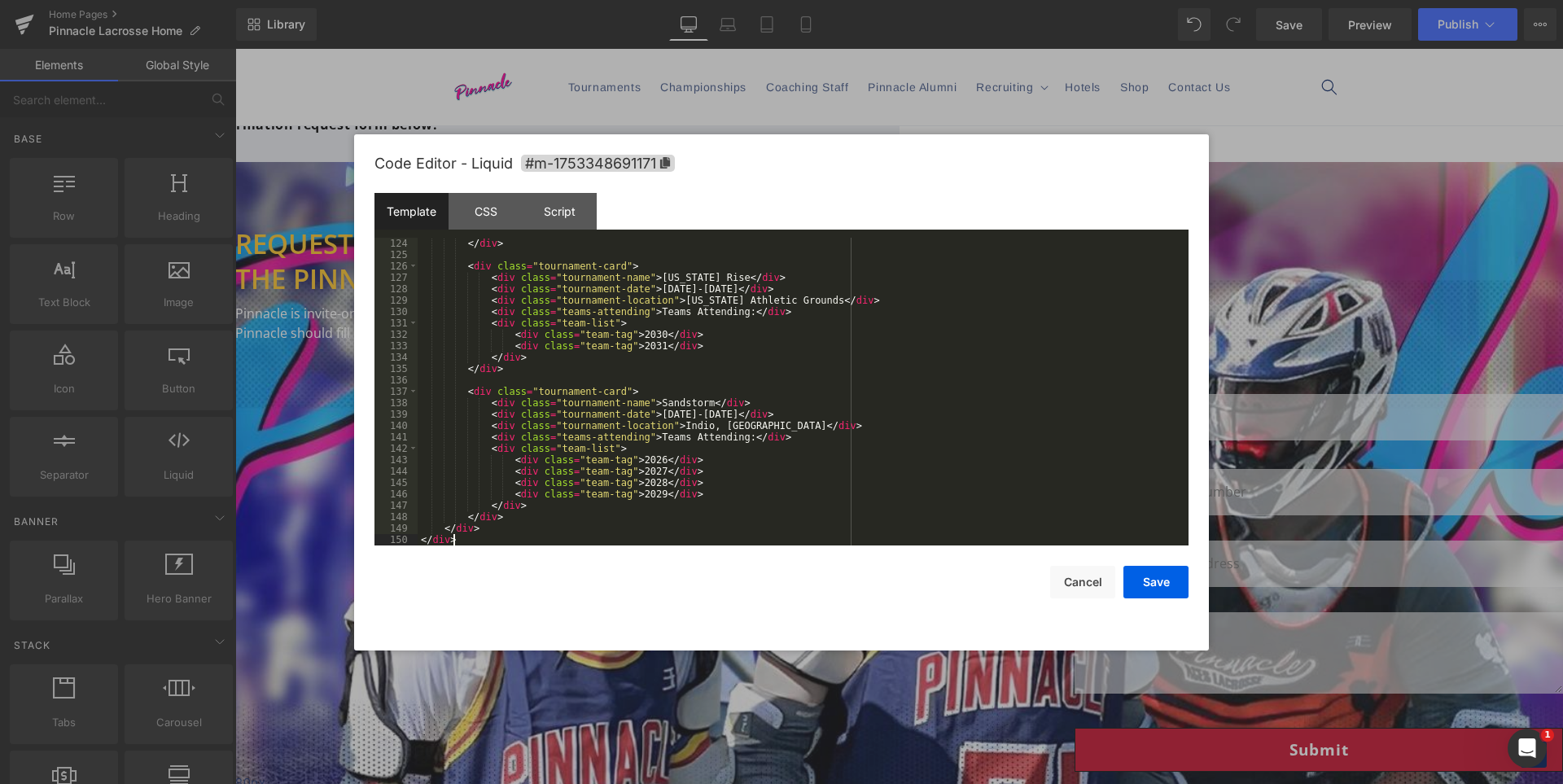
scroll to position [1402, 0]
click at [1156, 395] on button "Save" at bounding box center [1083, 395] width 489 height 0
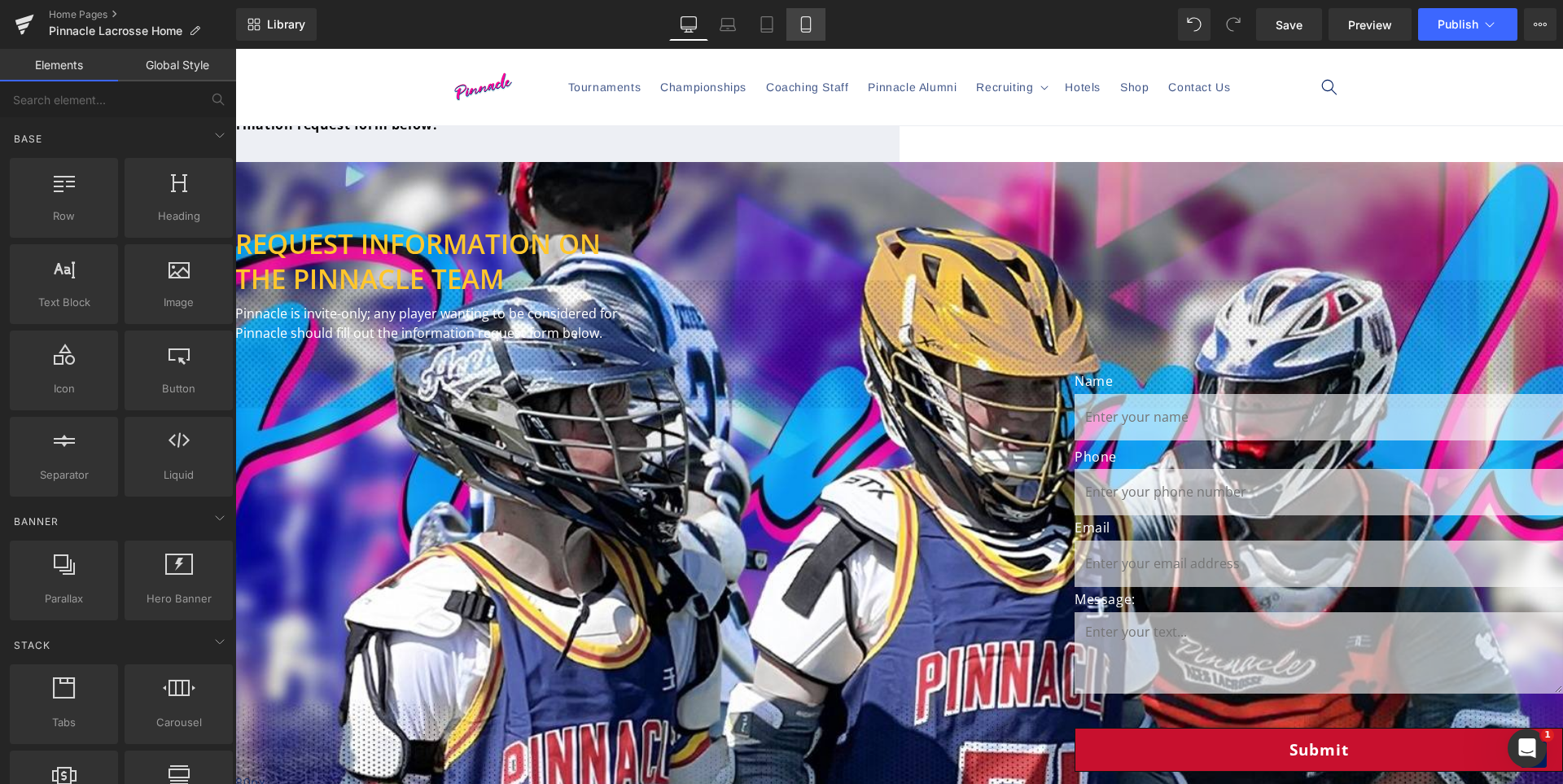
click at [815, 24] on link "Mobile" at bounding box center [806, 24] width 39 height 33
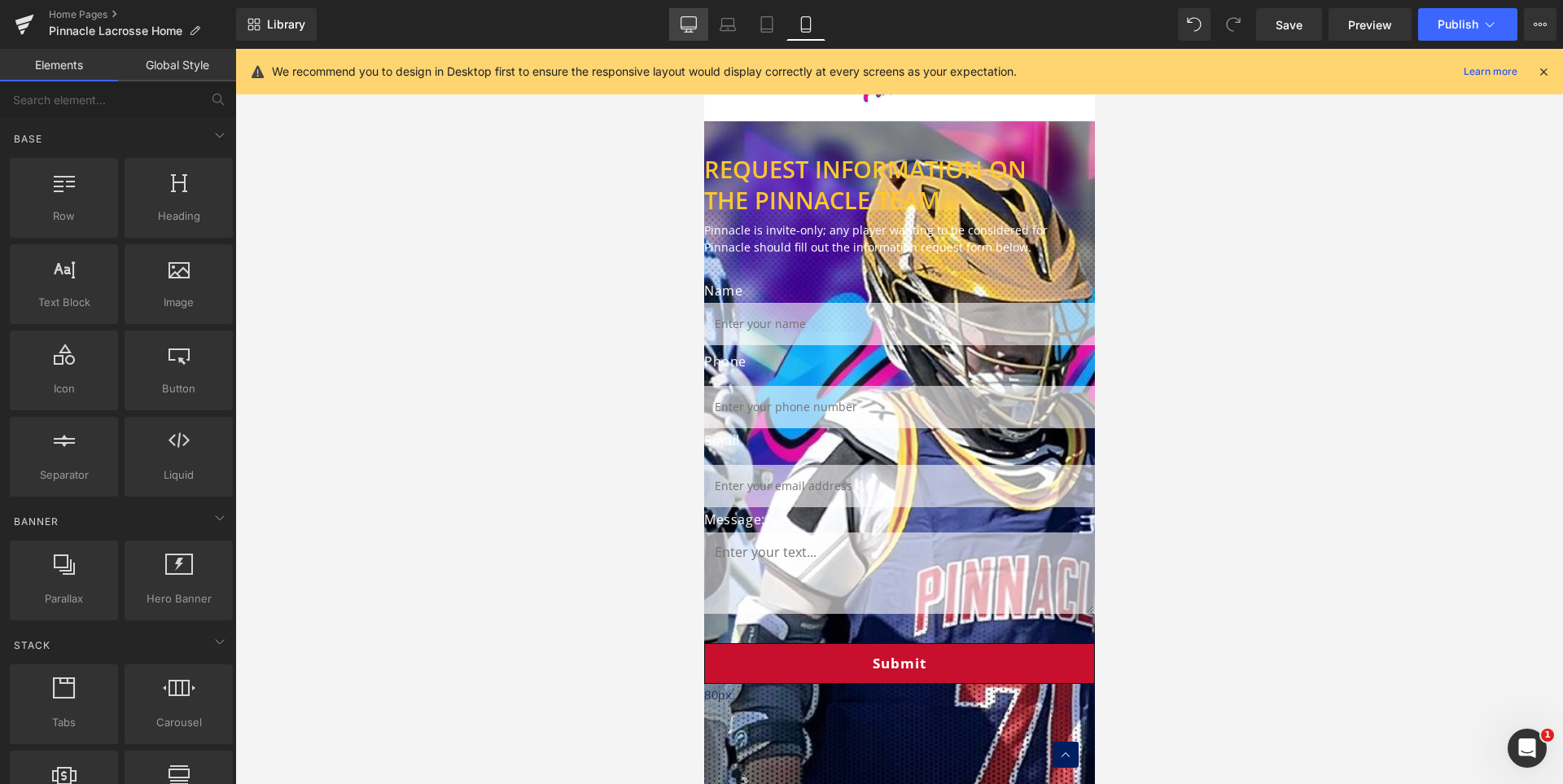
click at [692, 24] on icon at bounding box center [688, 23] width 16 height 16
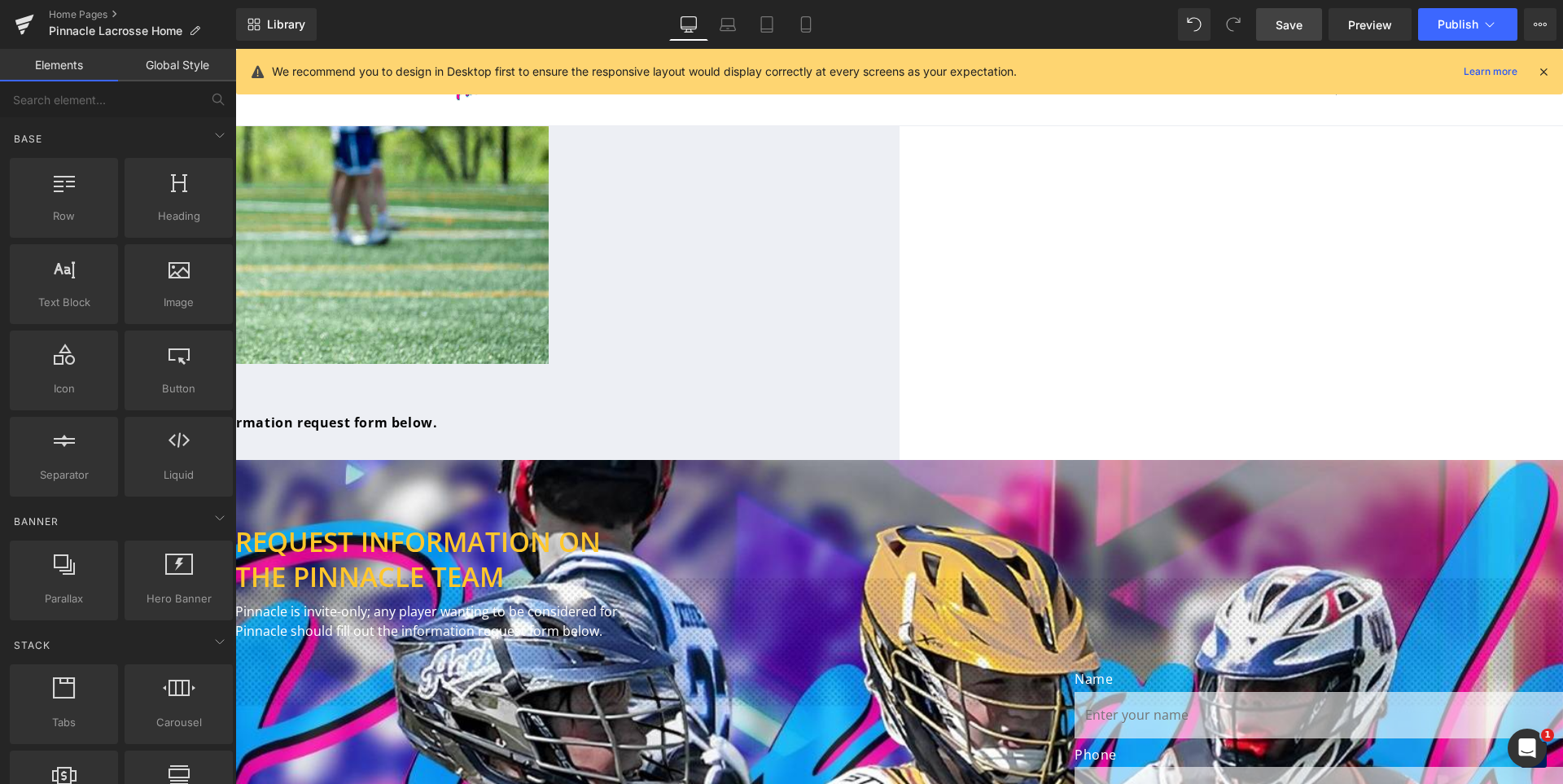
scroll to position [1636, 0]
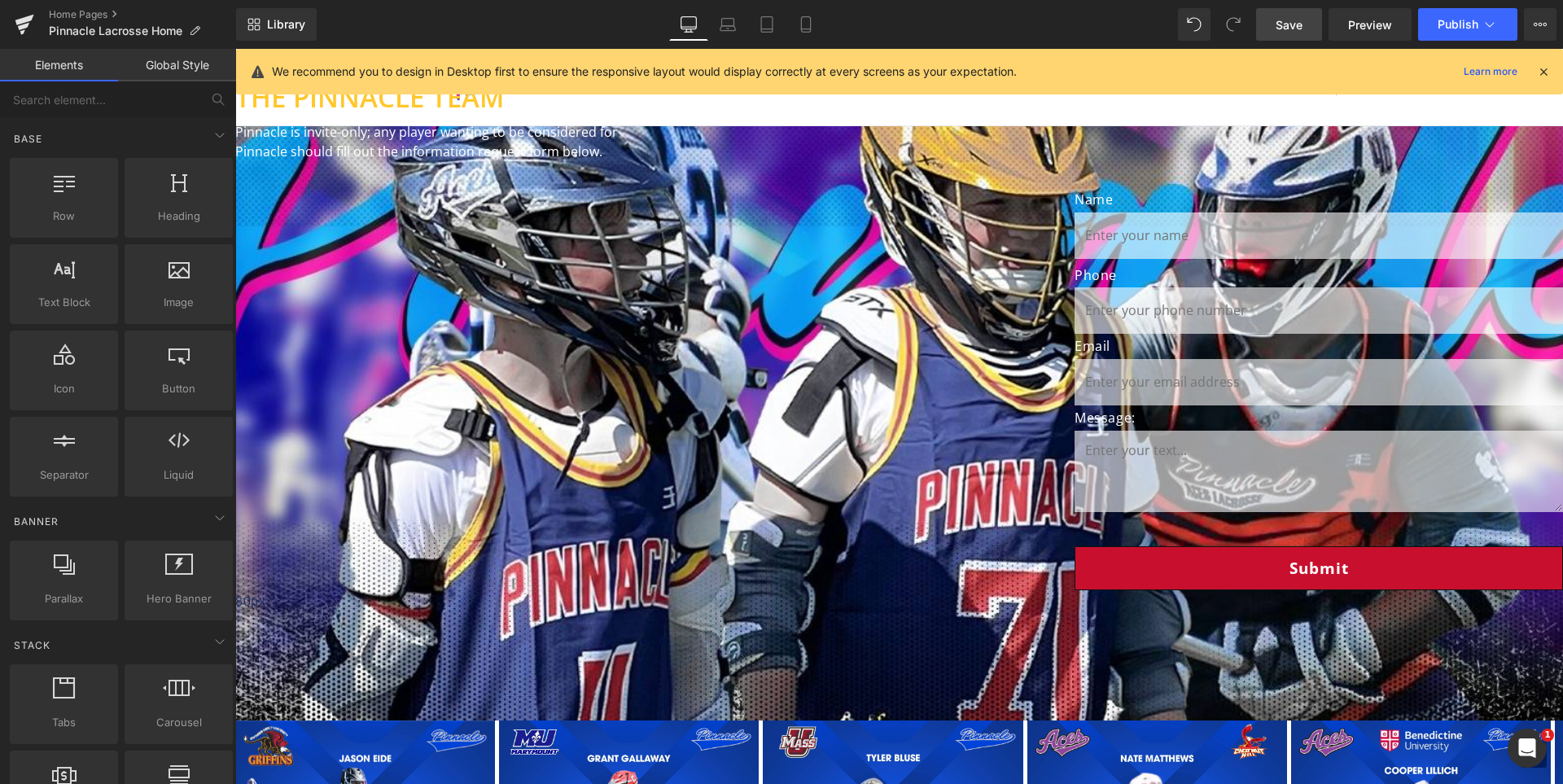
click at [1279, 28] on span "Save" at bounding box center [1289, 24] width 27 height 17
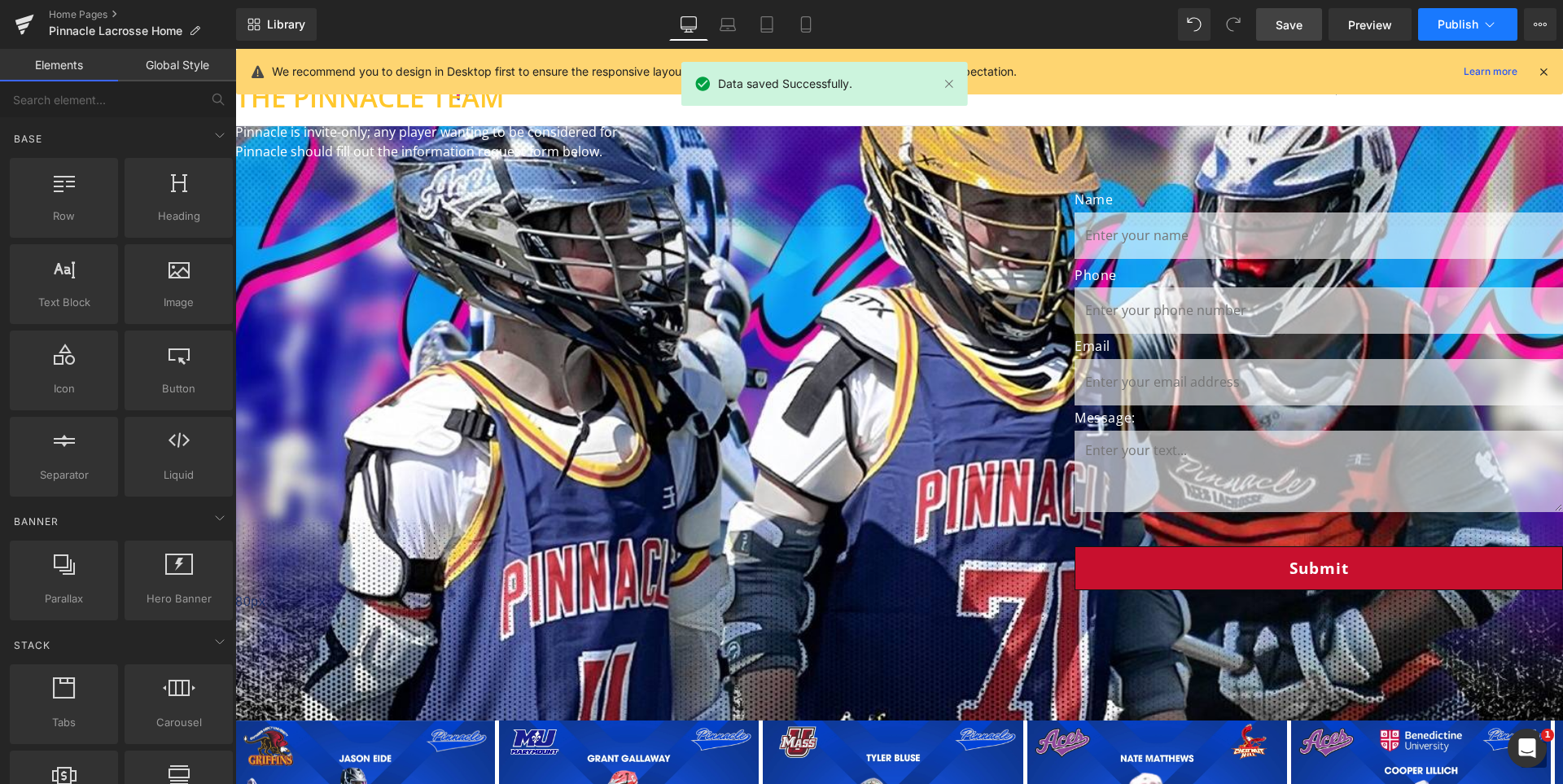
click at [1447, 20] on span "Publish" at bounding box center [1458, 24] width 41 height 13
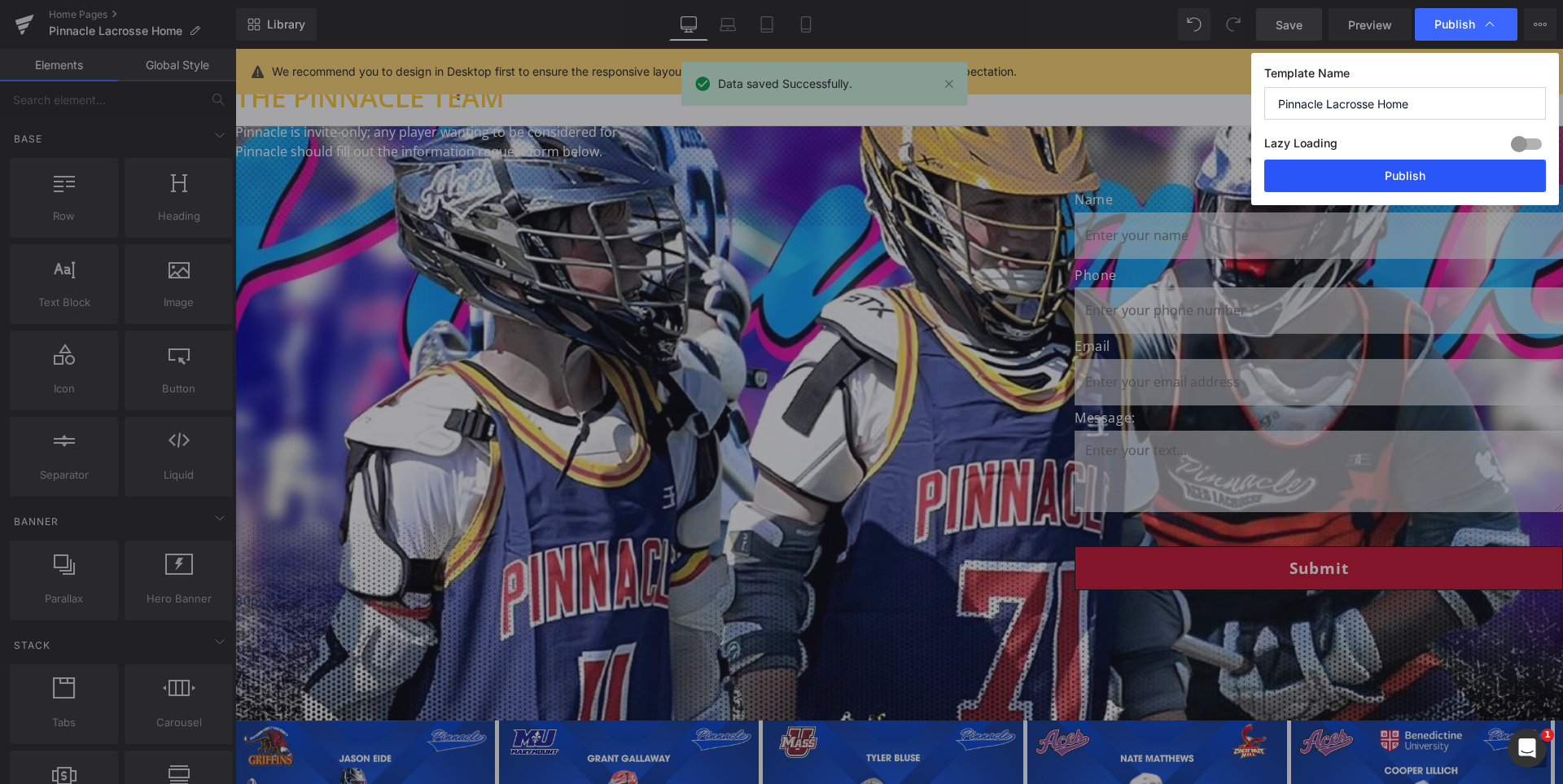
drag, startPoint x: 1388, startPoint y: 174, endPoint x: 1111, endPoint y: 117, distance: 282.8
click at [1388, 174] on button "Publish" at bounding box center [1405, 176] width 281 height 33
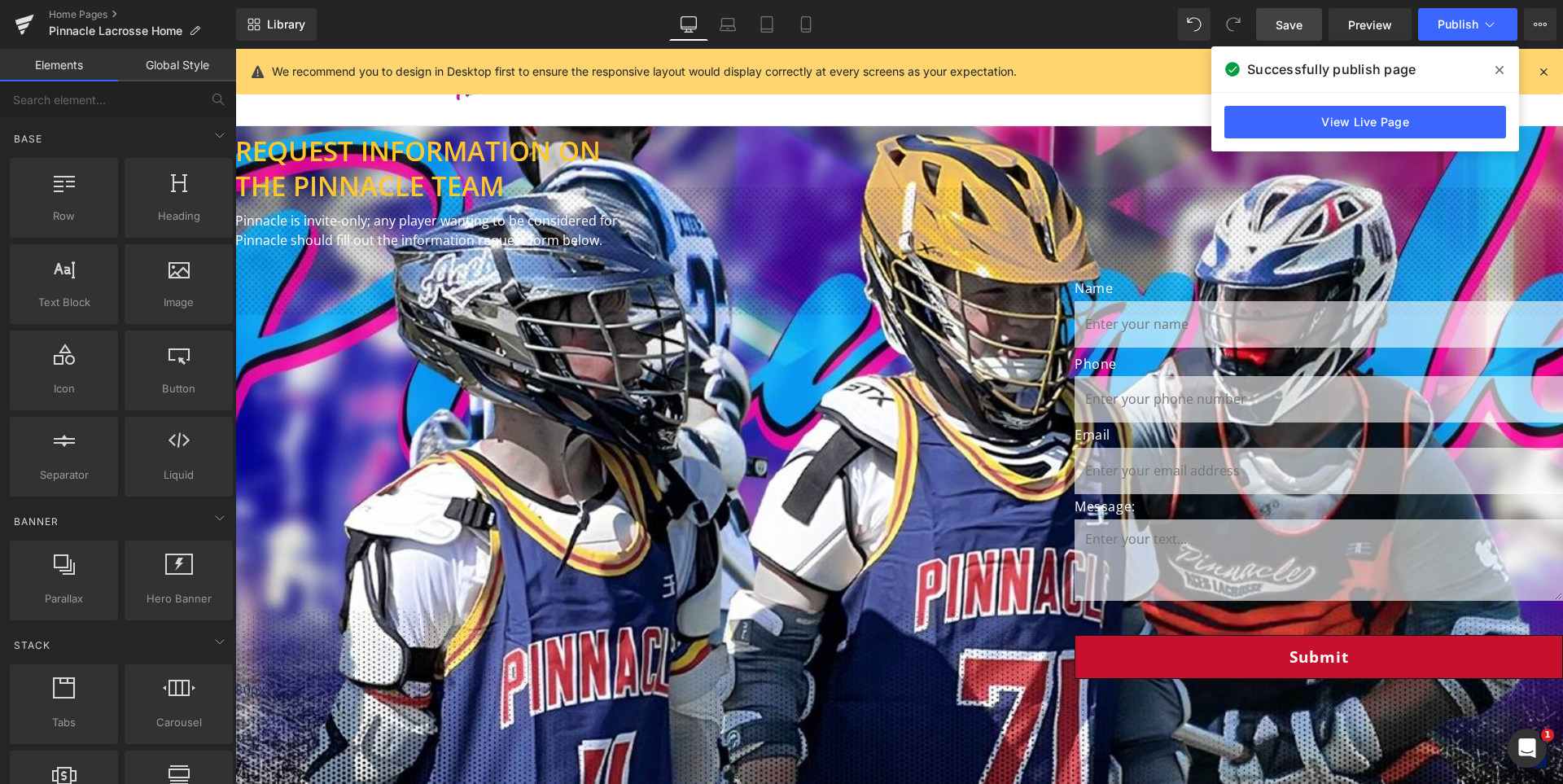
scroll to position [1391, 0]
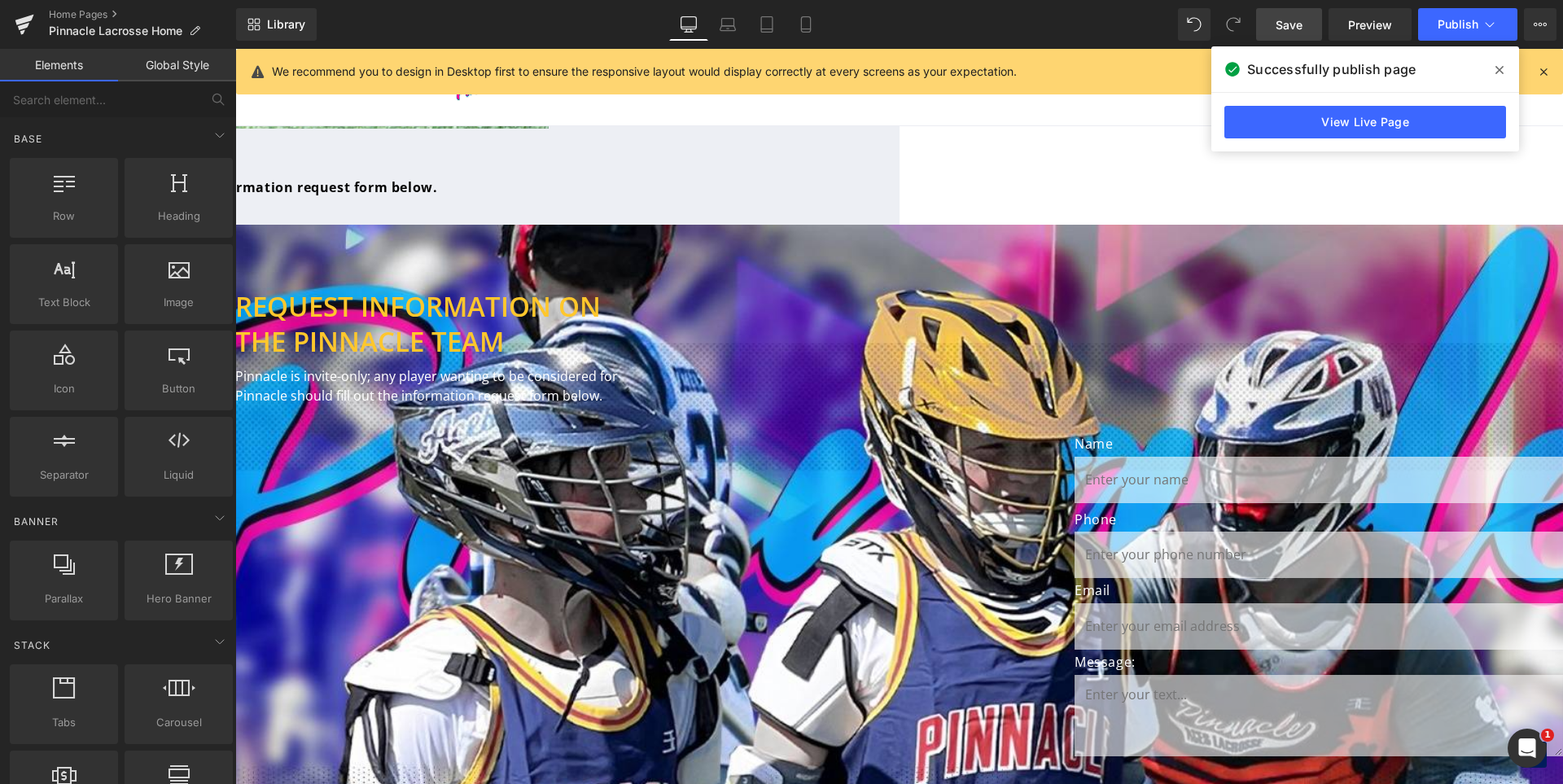
click at [549, 199] on div "Liquid" at bounding box center [60, 199] width 977 height 0
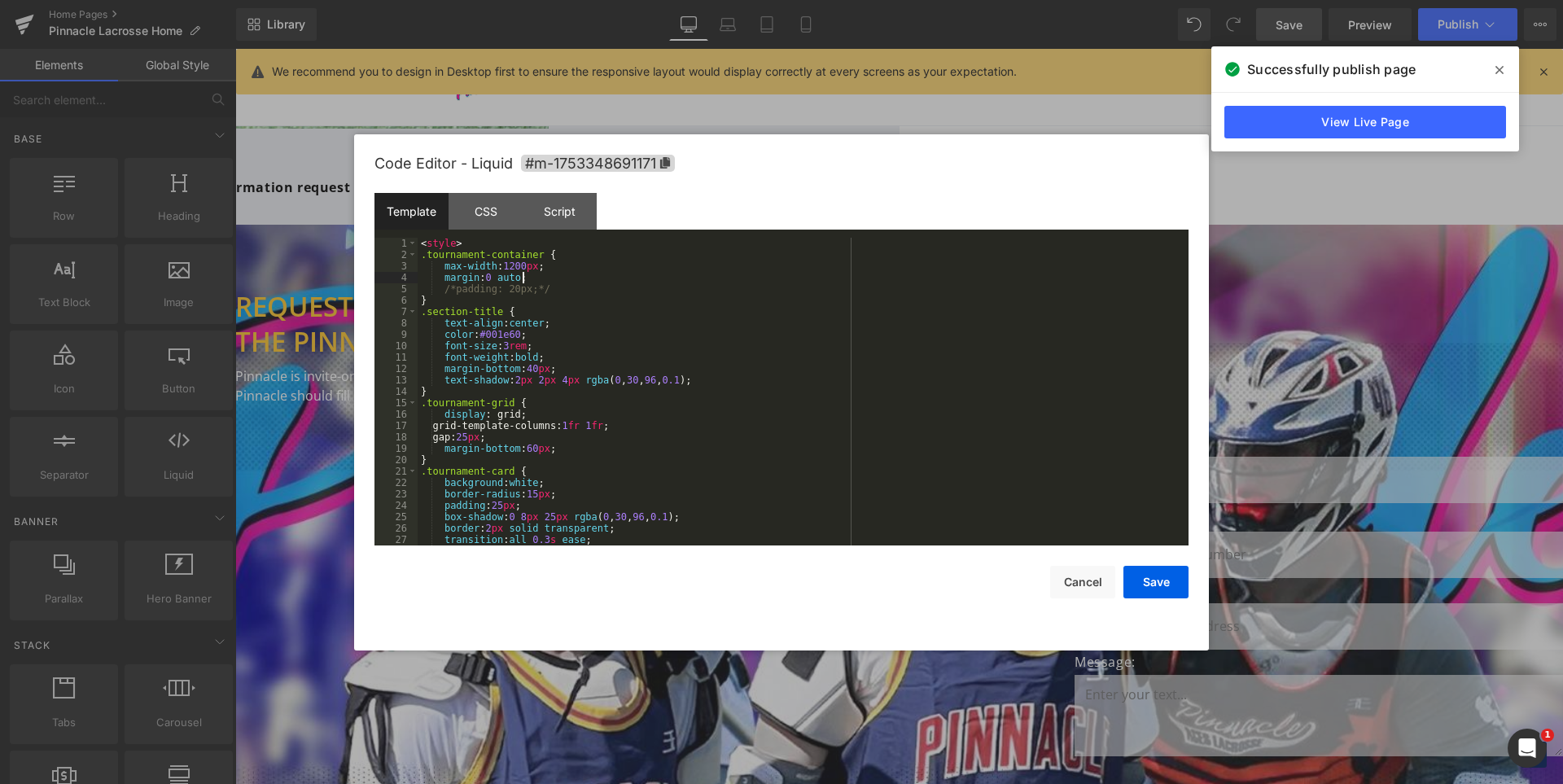
click at [904, 282] on div "< style > .tournament-container { max-width : 1200 px ; margin : 0 auto ; /*pad…" at bounding box center [800, 403] width 765 height 331
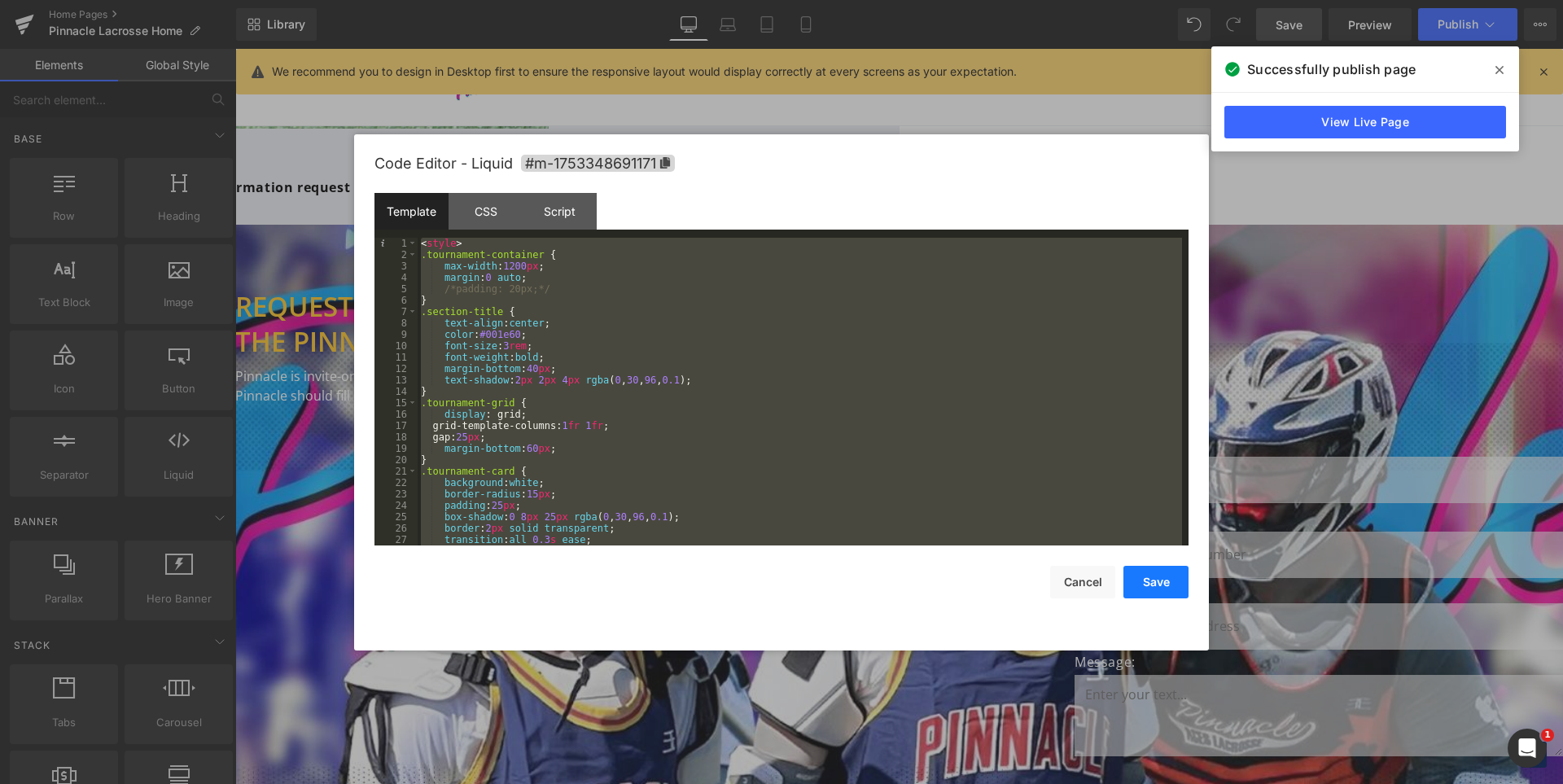
scroll to position [1402, 0]
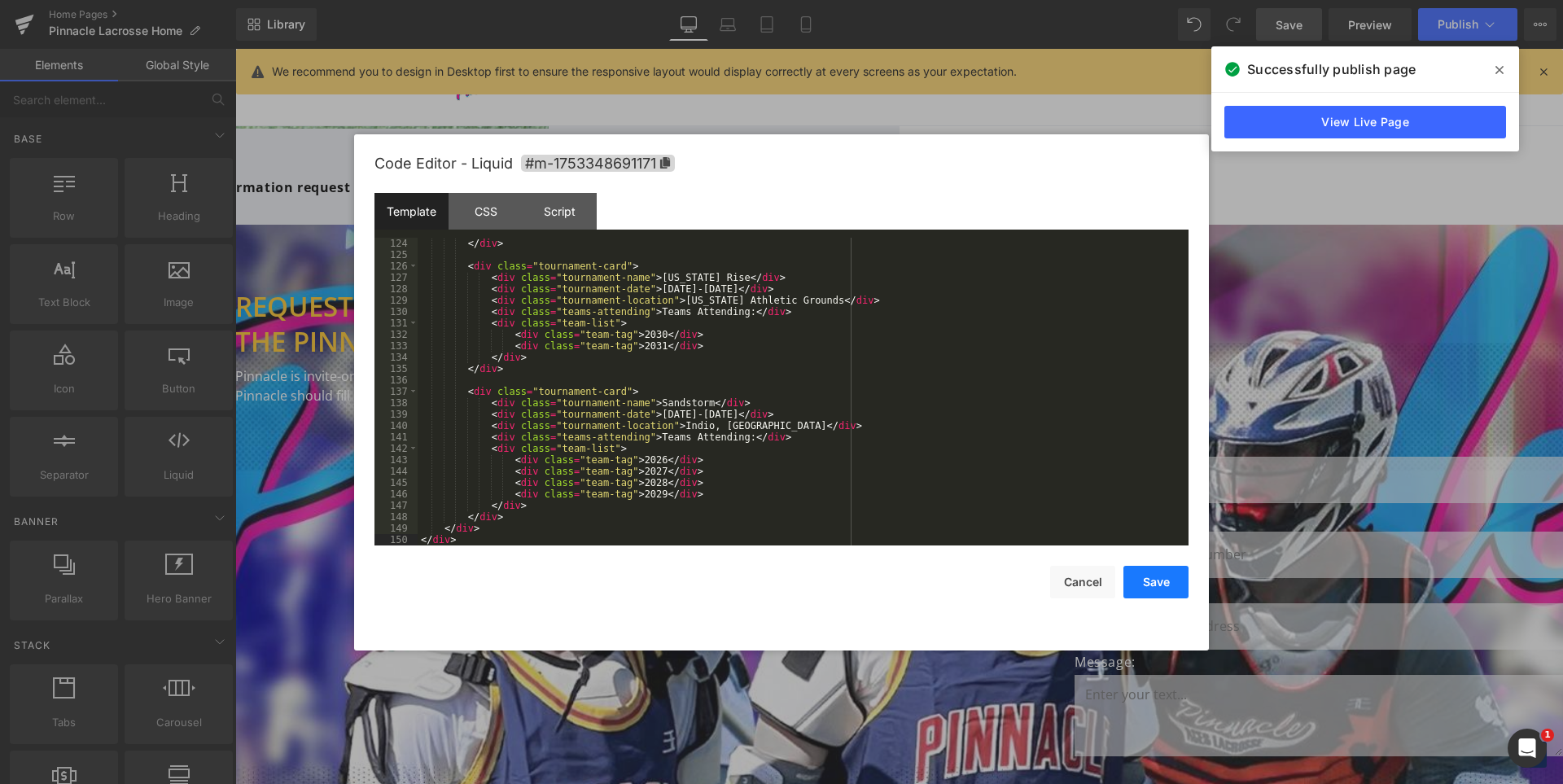
click at [1151, 573] on button "Save" at bounding box center [1156, 581] width 65 height 33
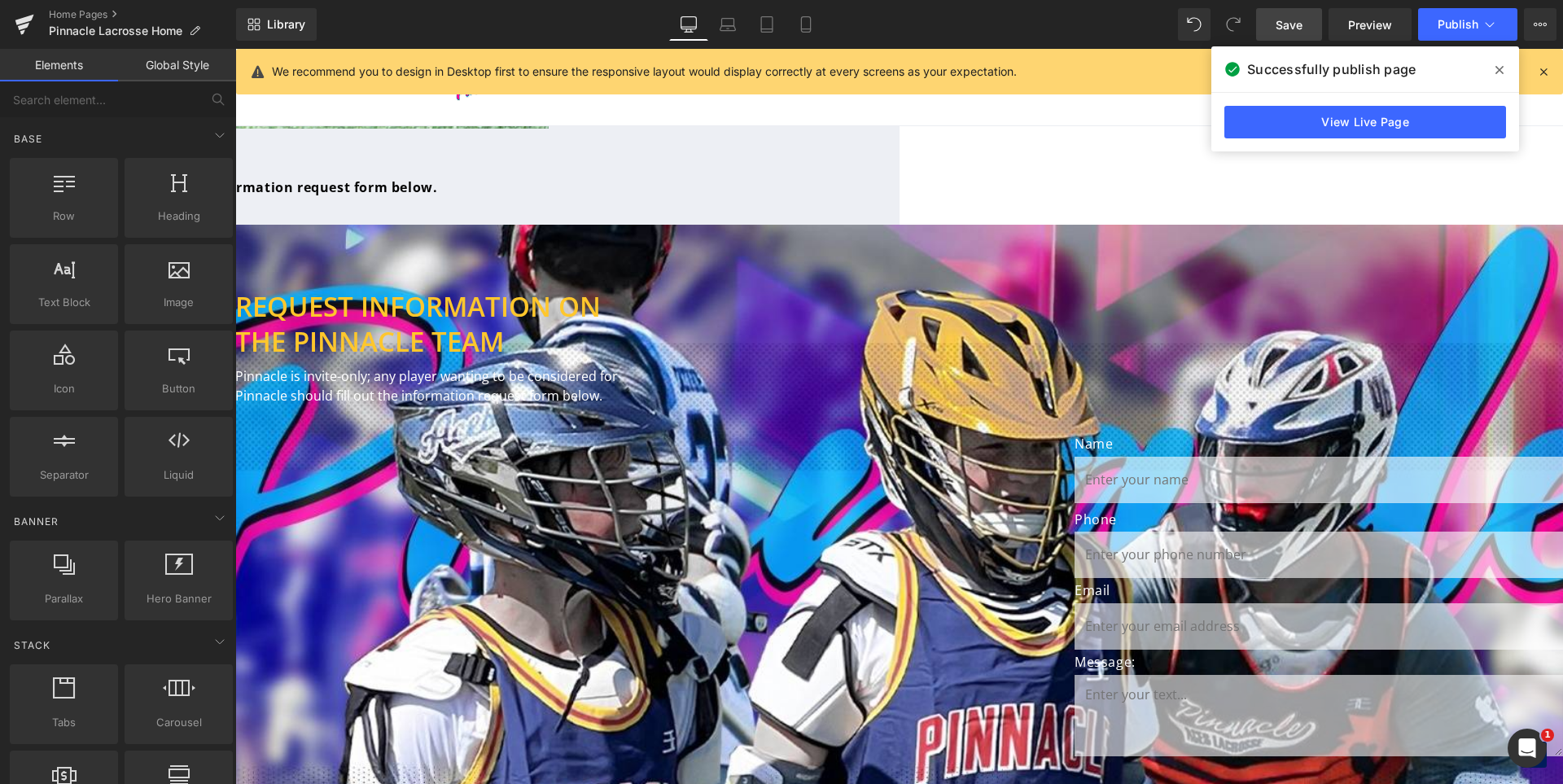
click at [1291, 24] on span "Save" at bounding box center [1289, 24] width 27 height 17
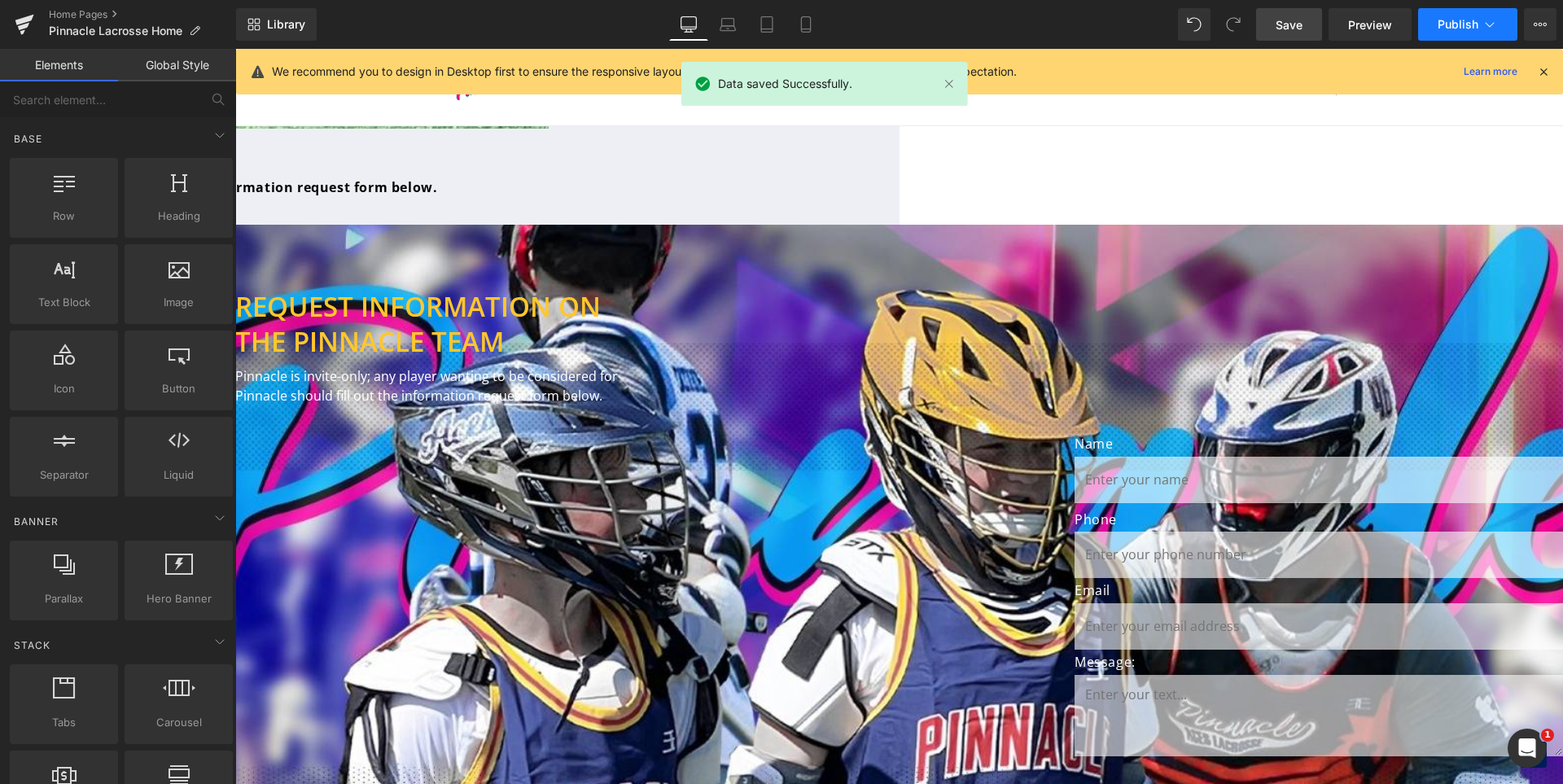
click at [1451, 18] on span "Publish" at bounding box center [1458, 24] width 41 height 13
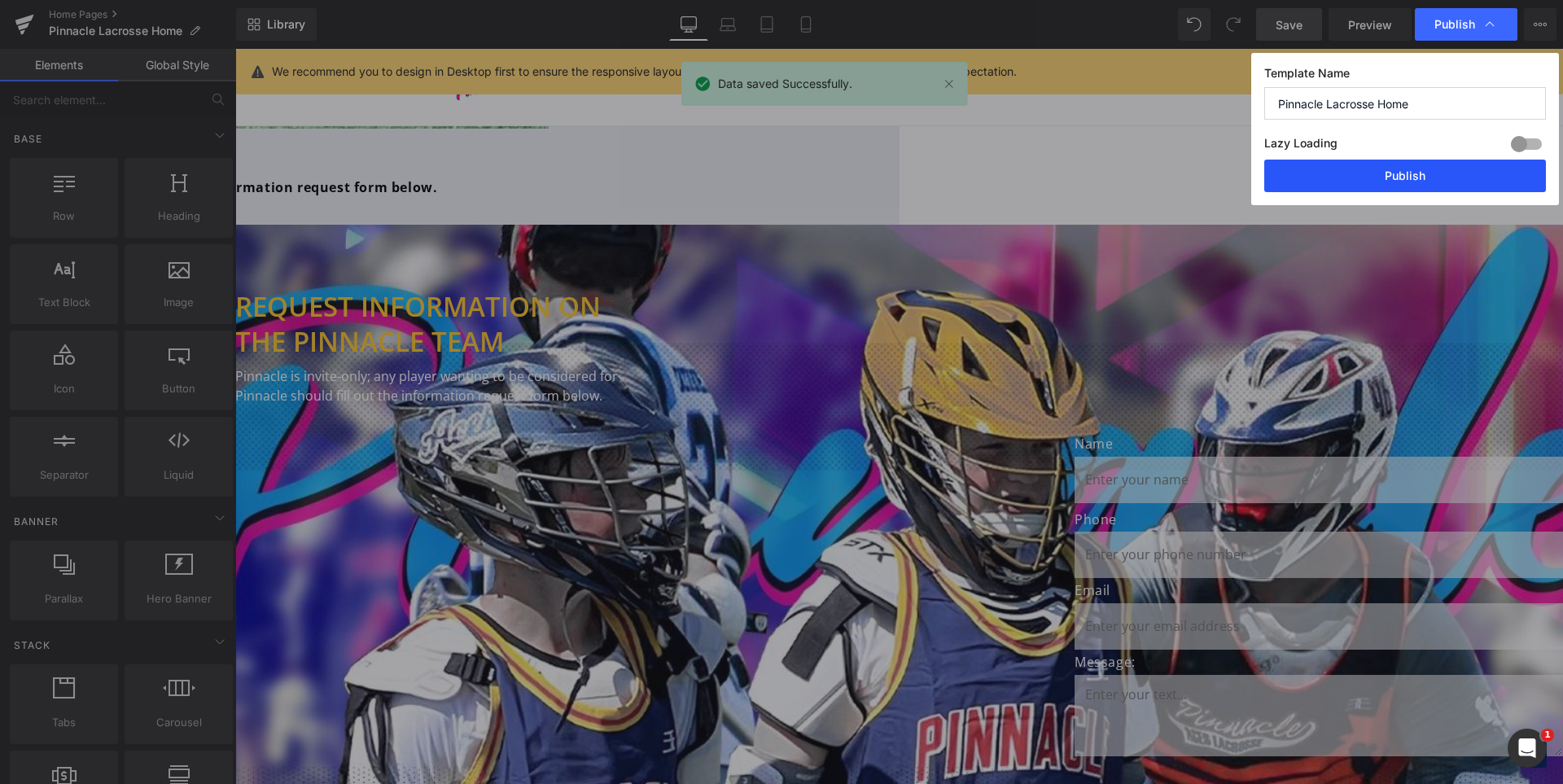
drag, startPoint x: 1390, startPoint y: 174, endPoint x: 909, endPoint y: 77, distance: 490.7
click at [1390, 174] on button "Publish" at bounding box center [1405, 176] width 281 height 33
